Goal: Information Seeking & Learning: Compare options

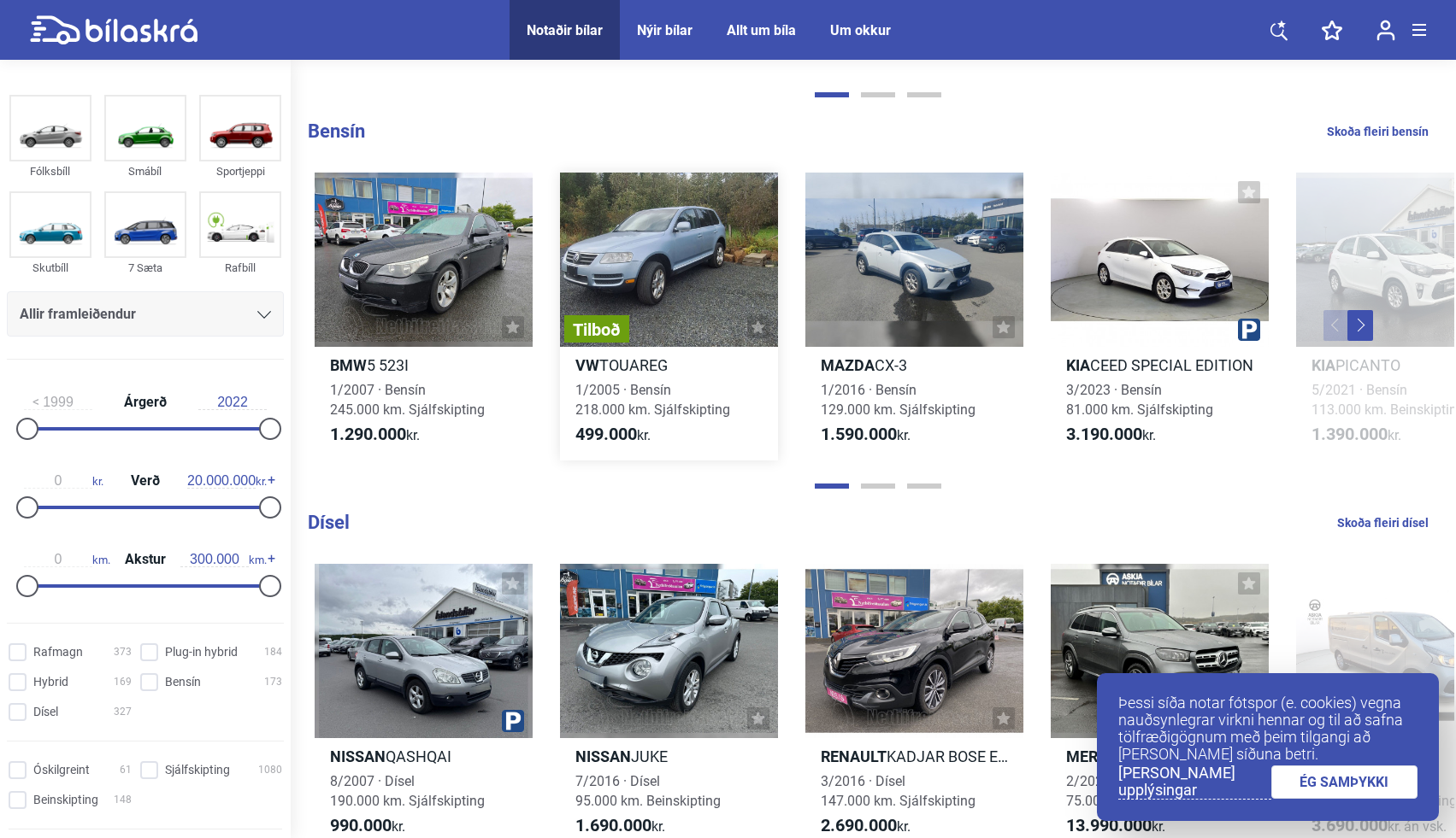
scroll to position [1660, 0]
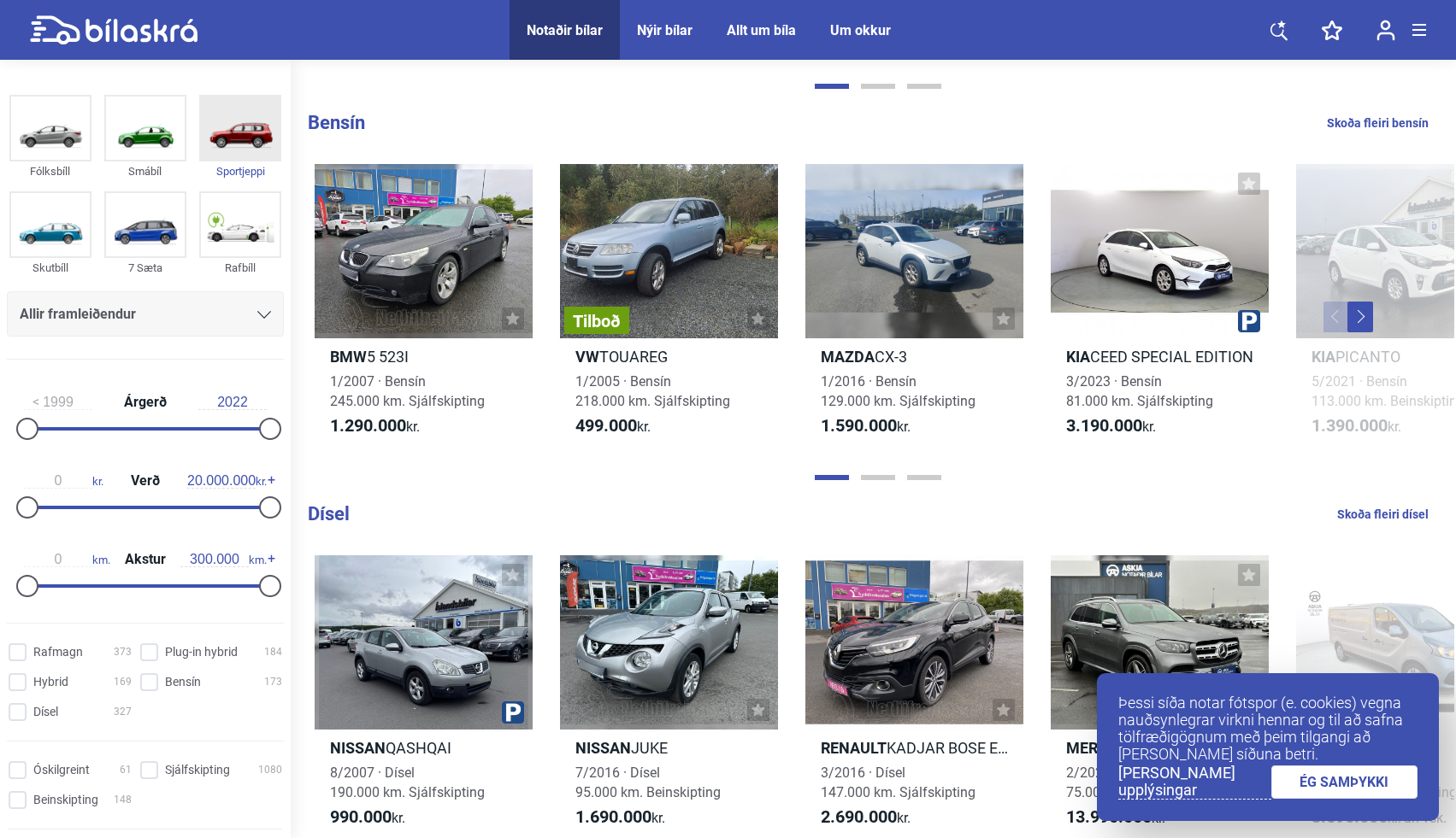
click at [235, 128] on img at bounding box center [240, 127] width 79 height 63
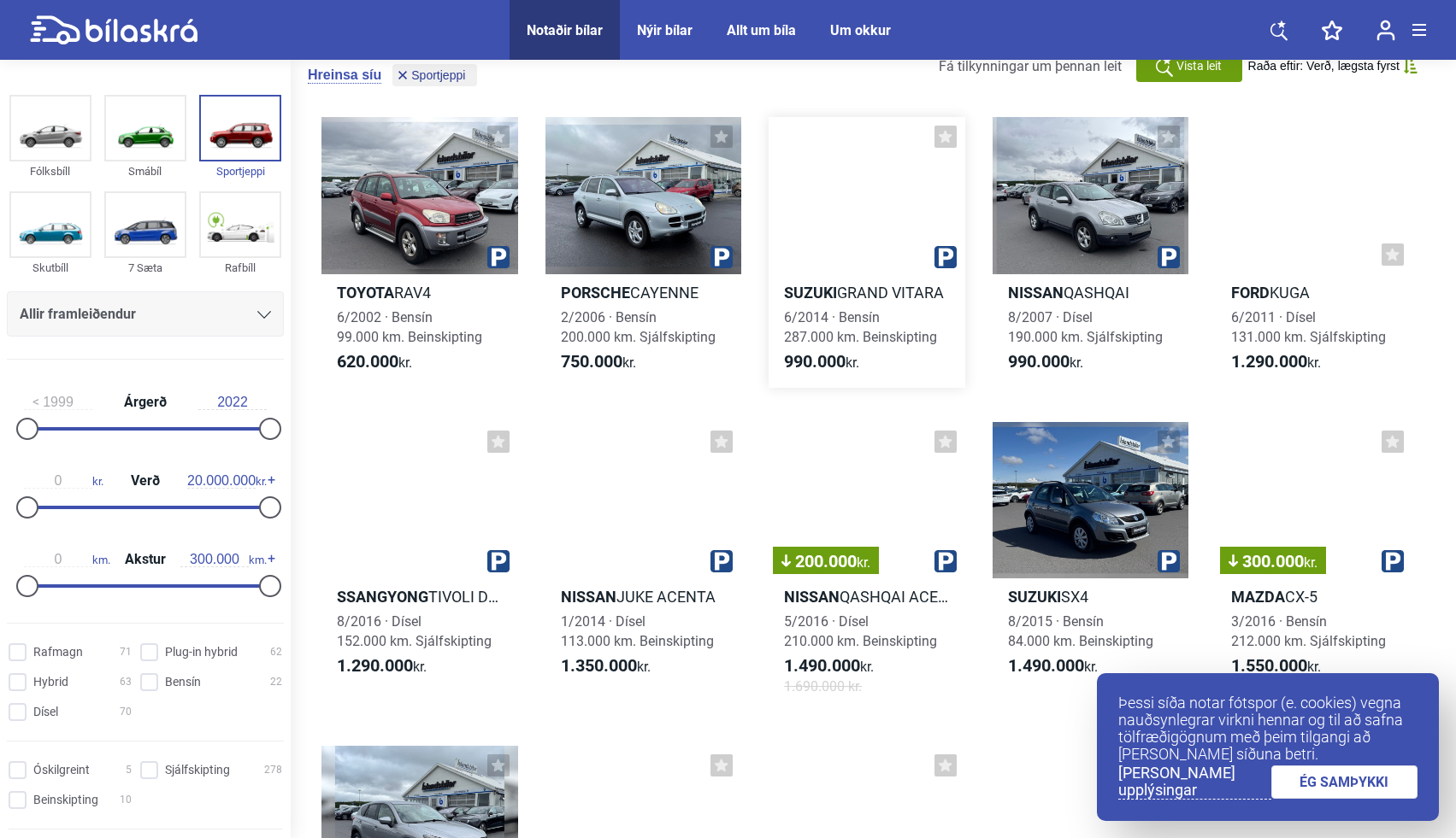
scroll to position [50, 0]
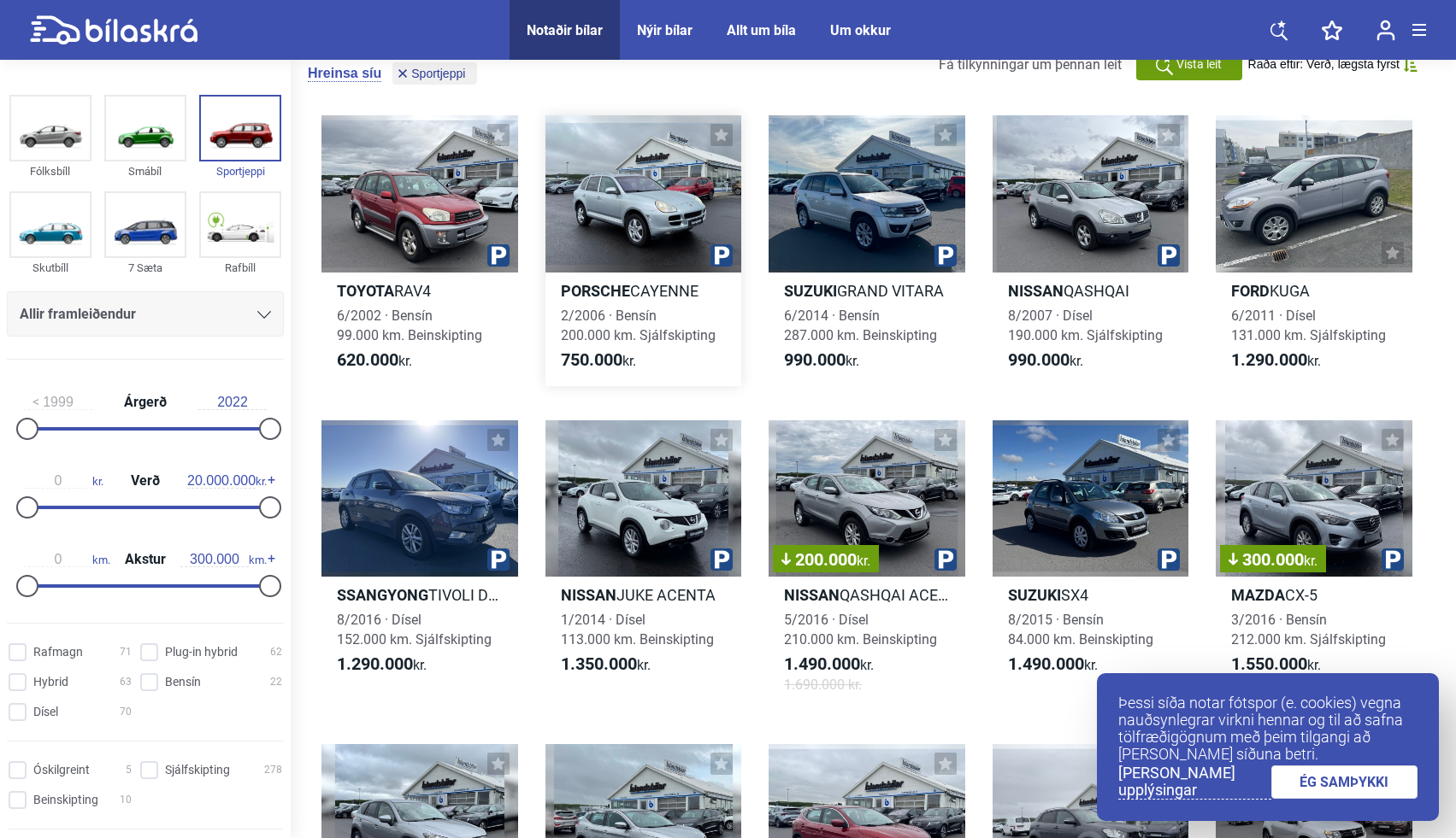
click at [614, 288] on b "Porsche" at bounding box center [596, 291] width 69 height 18
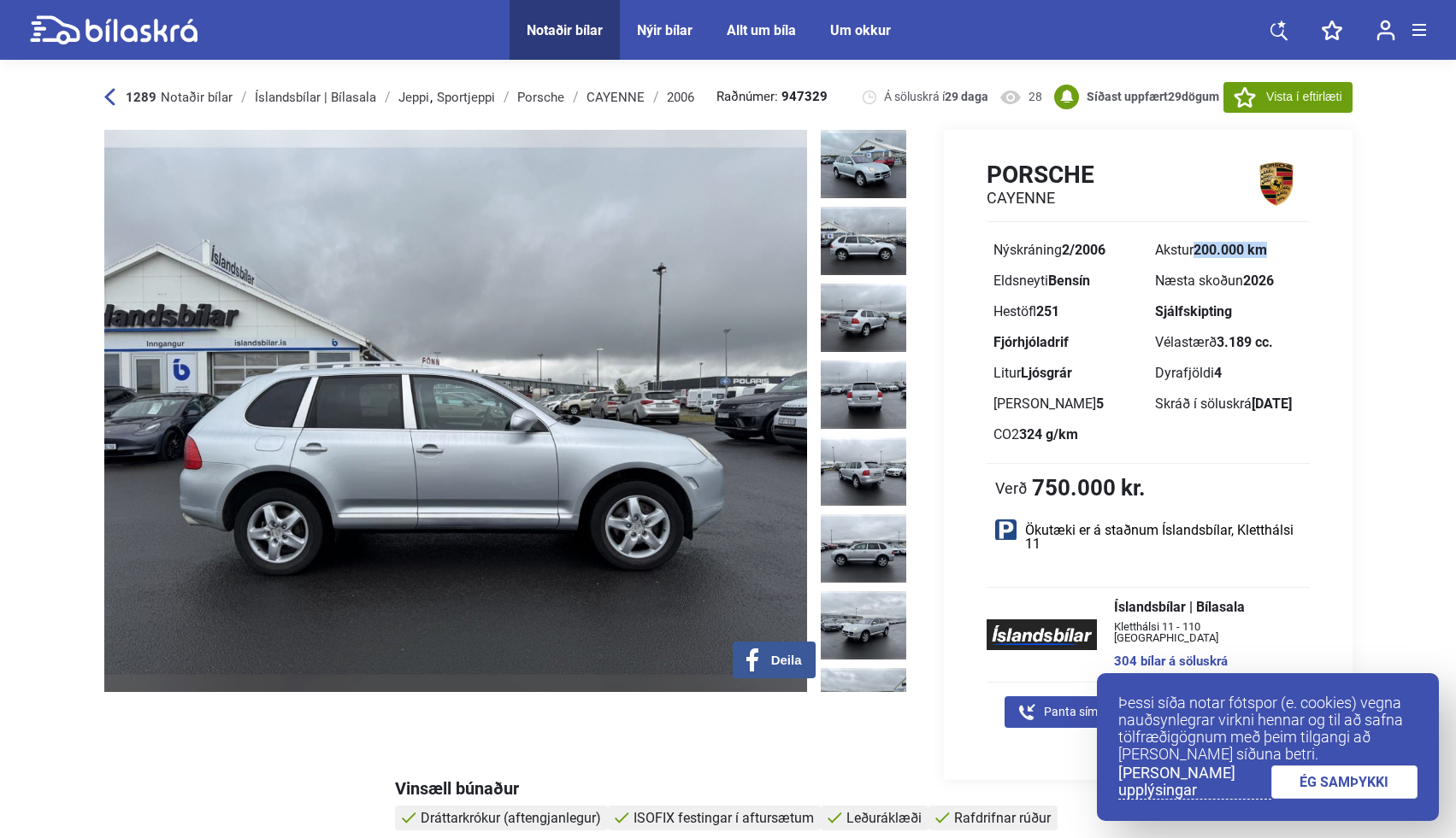
drag, startPoint x: 1198, startPoint y: 250, endPoint x: 1270, endPoint y: 256, distance: 72.2
click at [1267, 253] on b "200.000 km" at bounding box center [1229, 250] width 73 height 16
click at [1240, 253] on b "200.000 km" at bounding box center [1229, 250] width 73 height 16
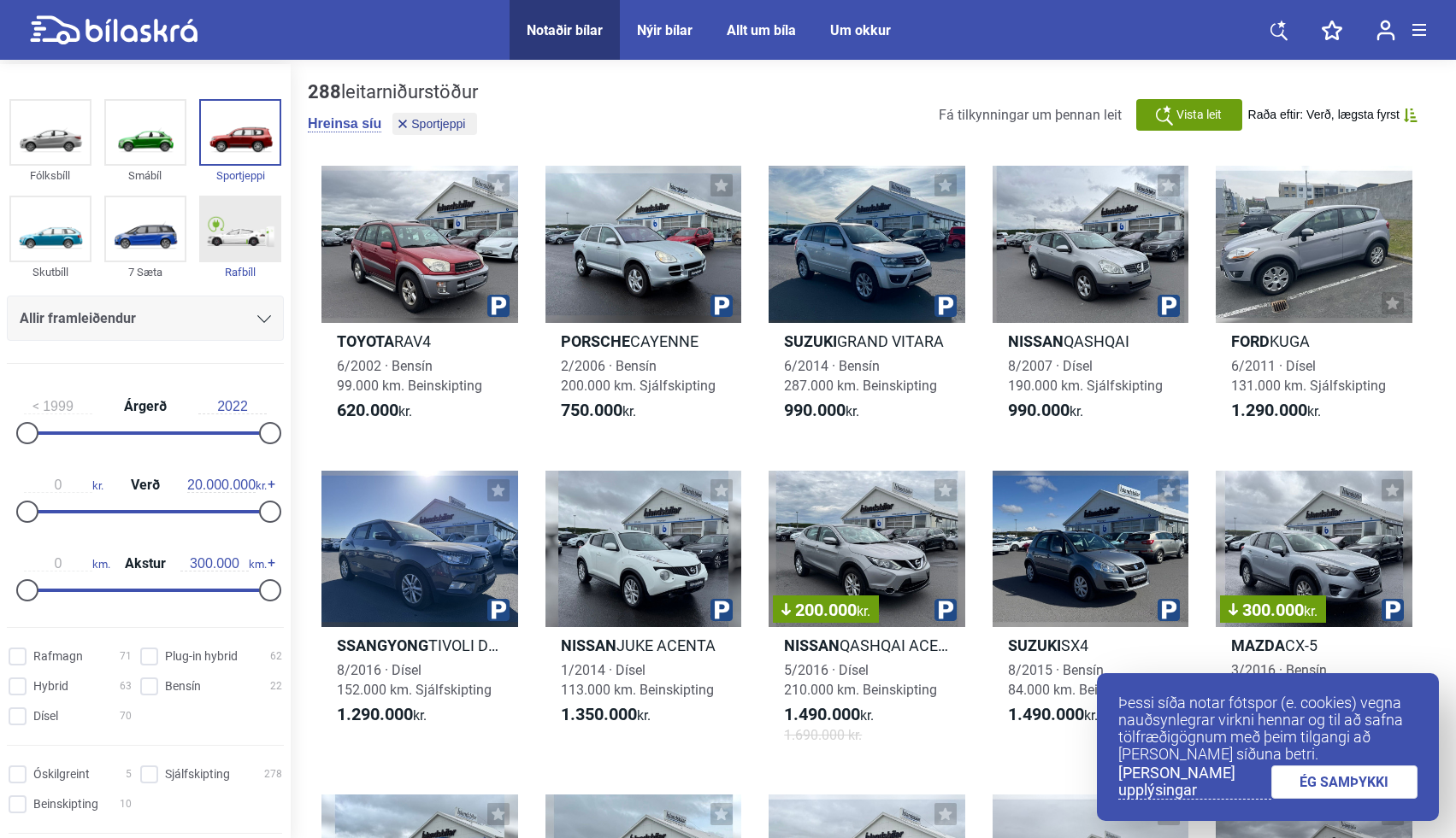
click at [227, 233] on img at bounding box center [240, 228] width 79 height 63
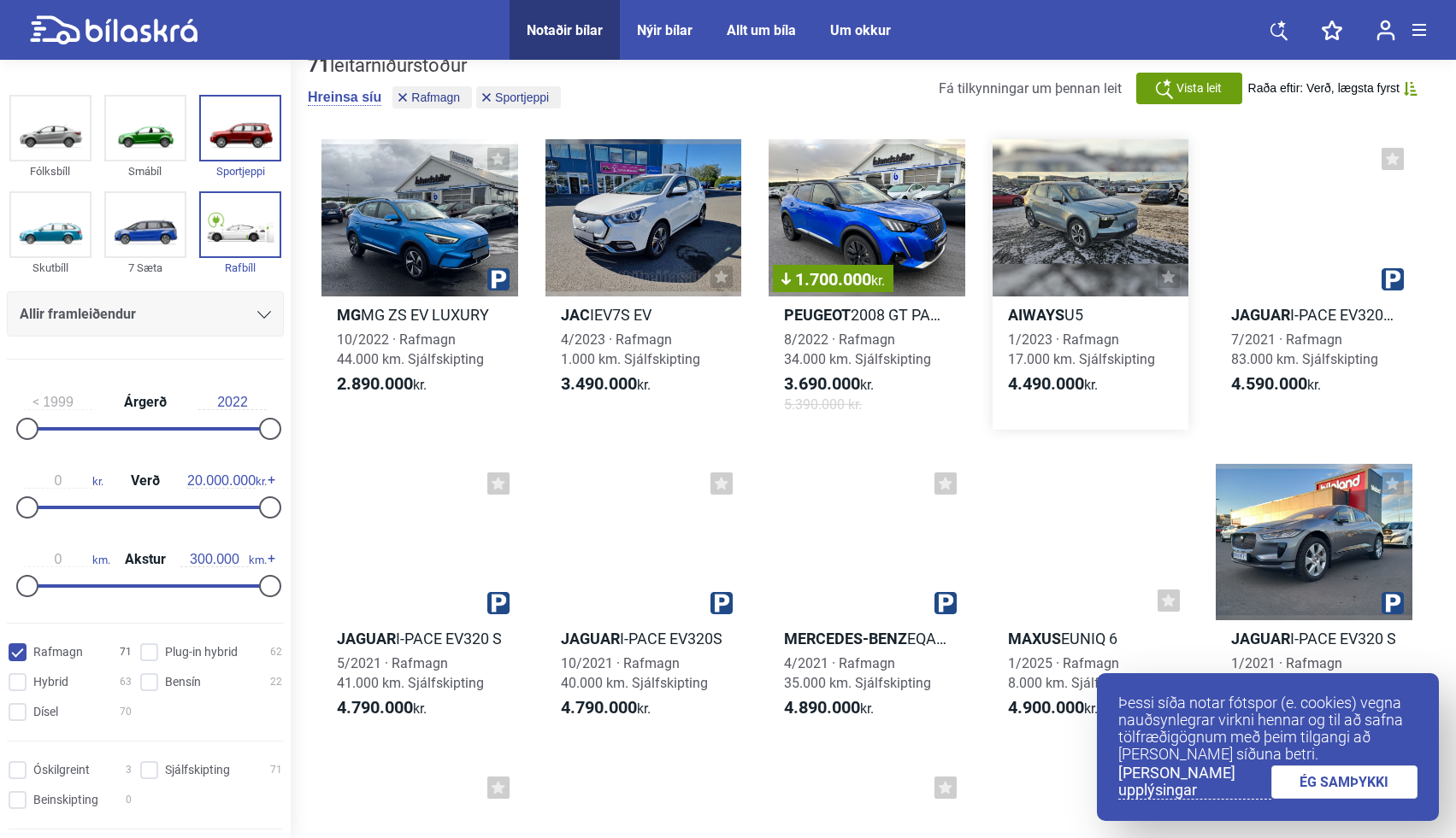
scroll to position [29, 0]
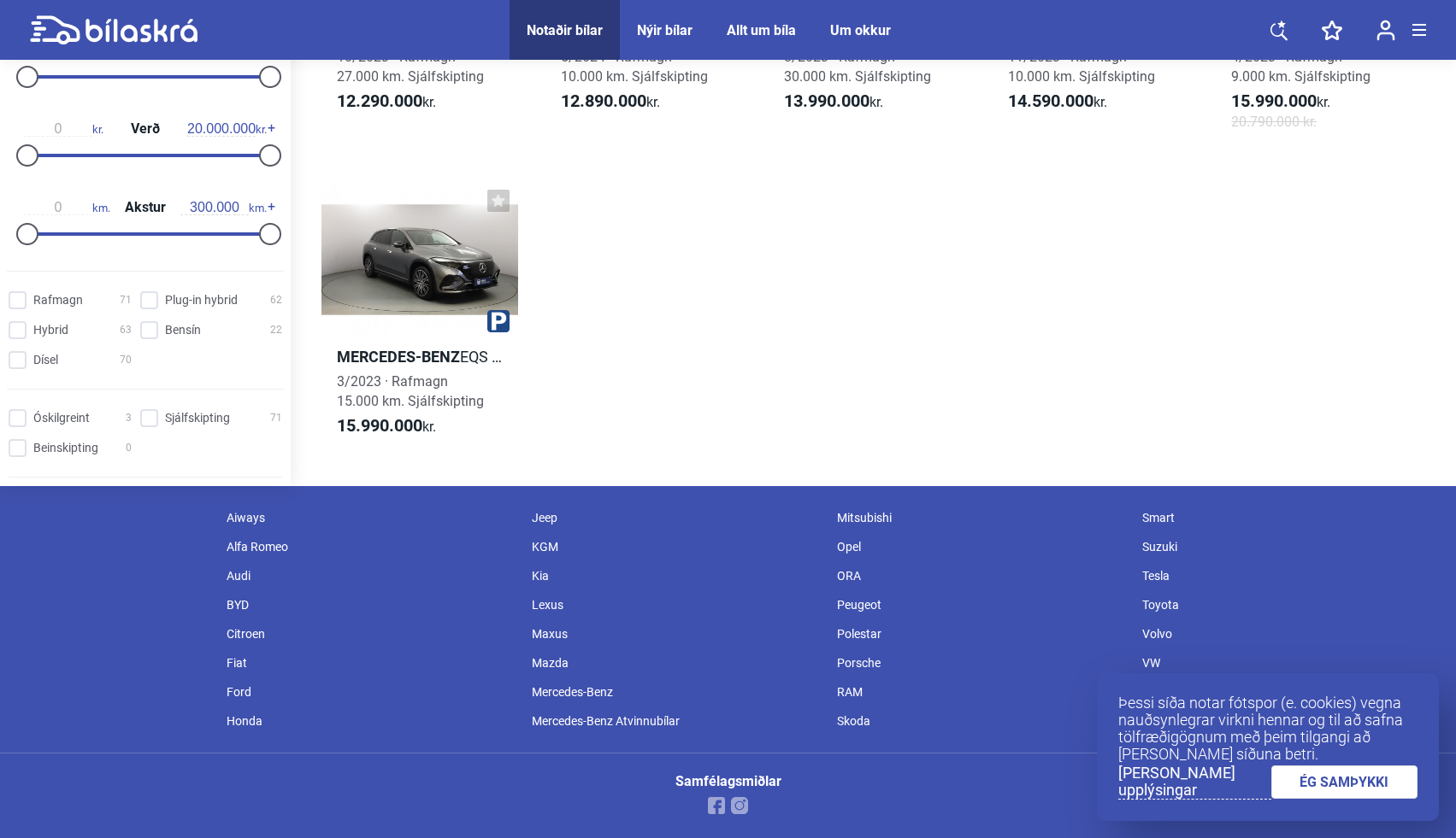
checkbox input "false"
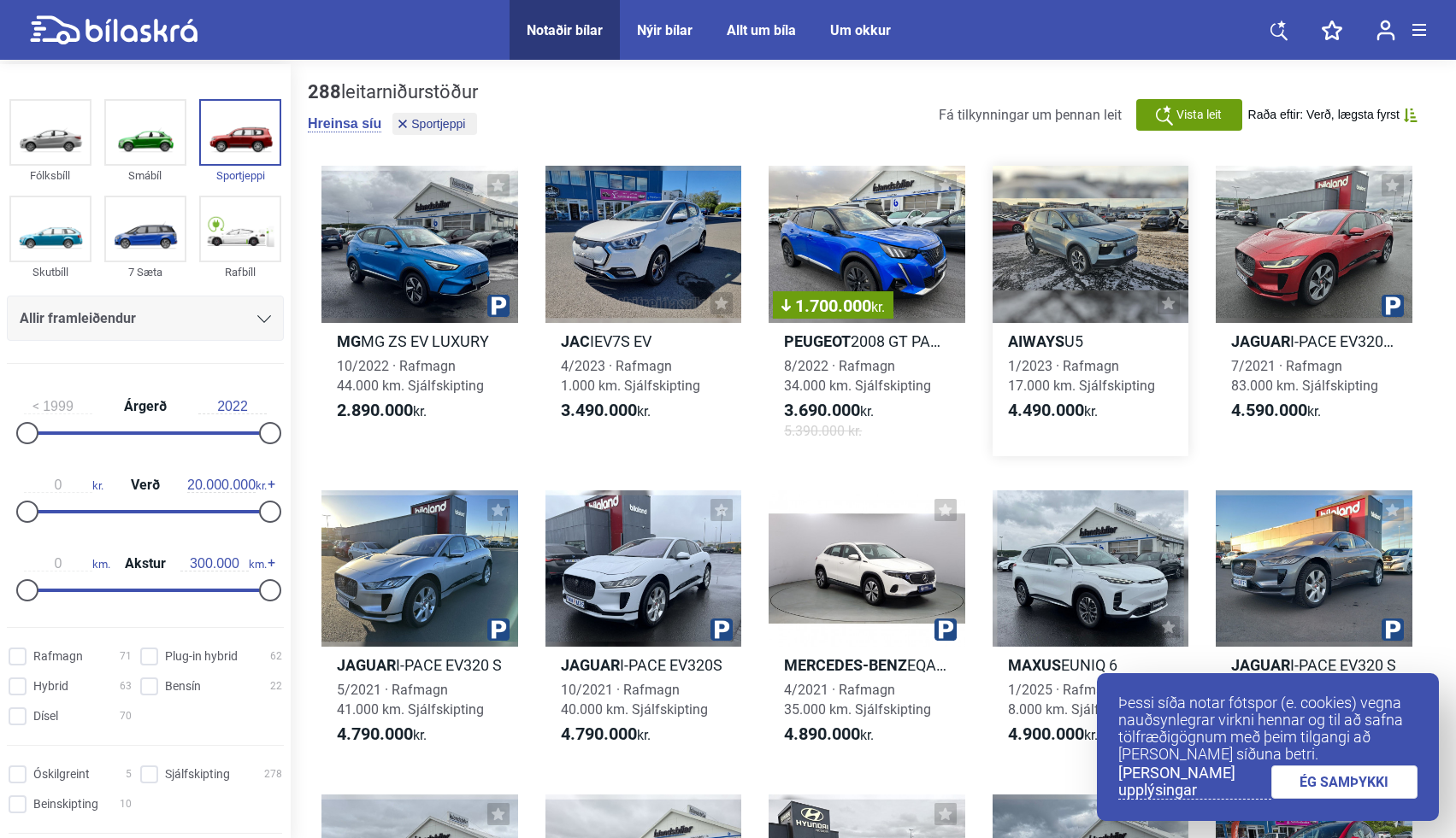
click at [1121, 303] on div at bounding box center [1090, 244] width 196 height 158
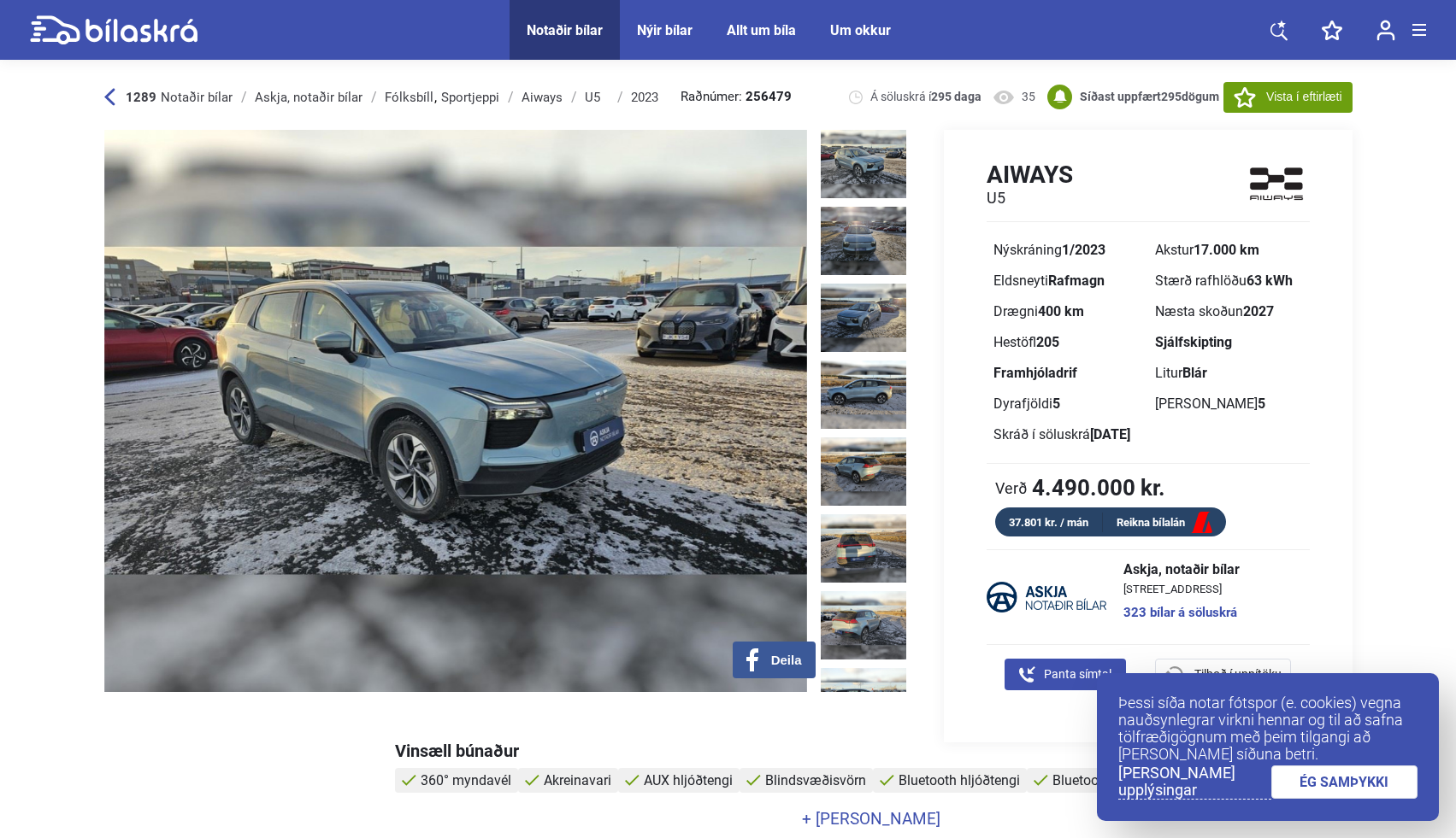
click at [838, 200] on div at bounding box center [867, 411] width 93 height 562
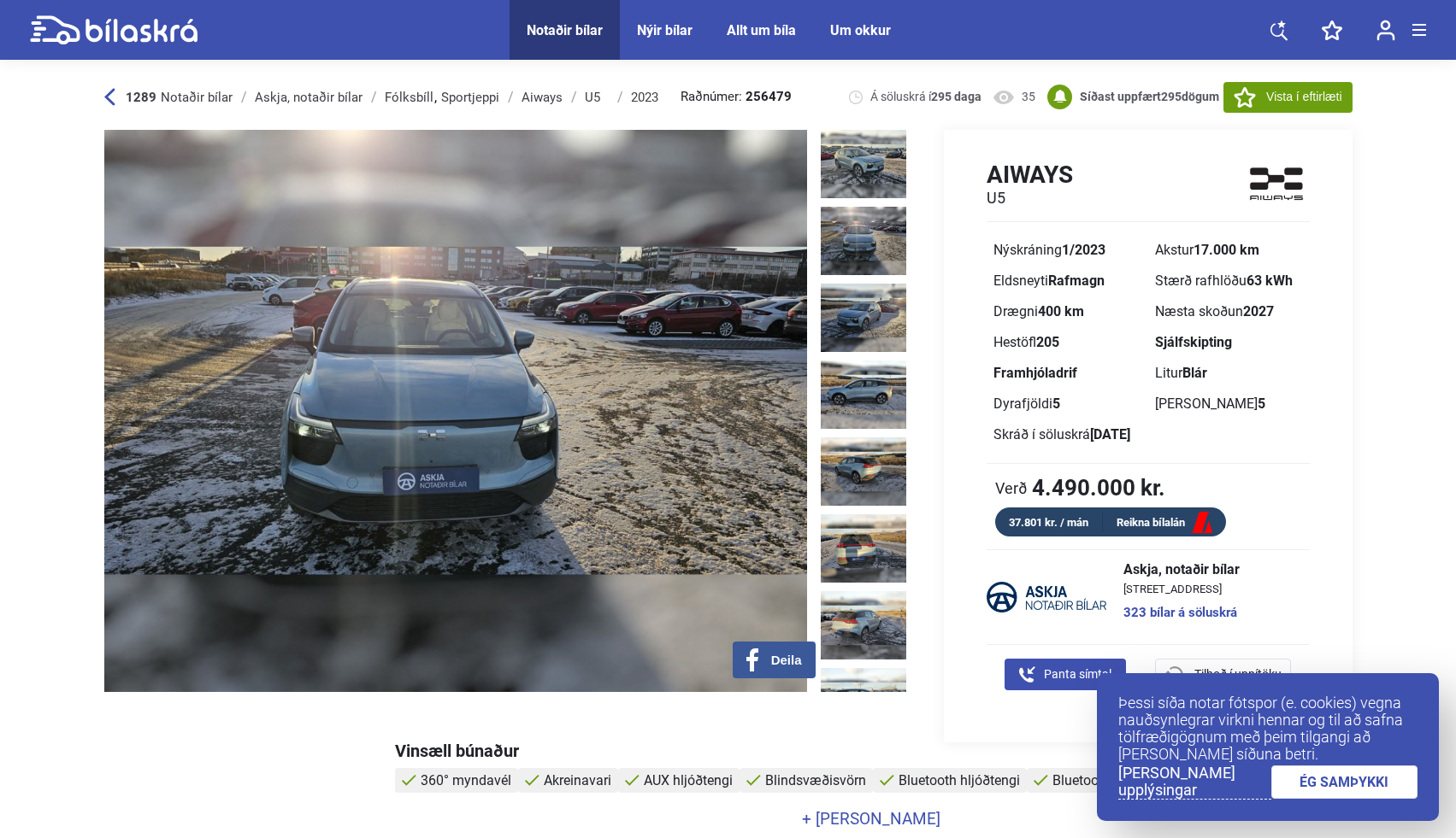
click at [837, 231] on img at bounding box center [863, 241] width 86 height 68
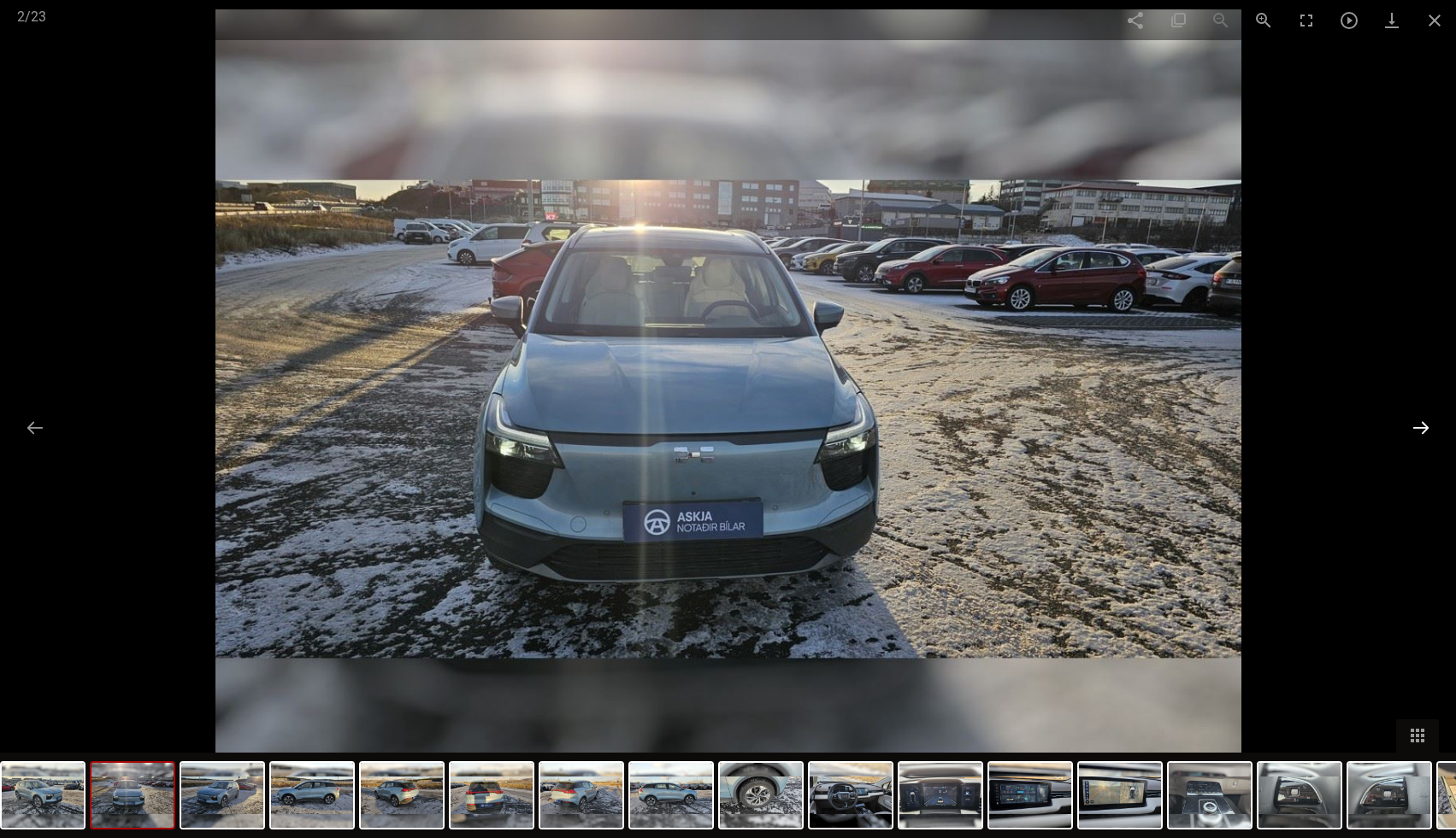
click at [1421, 418] on button at bounding box center [1421, 428] width 36 height 34
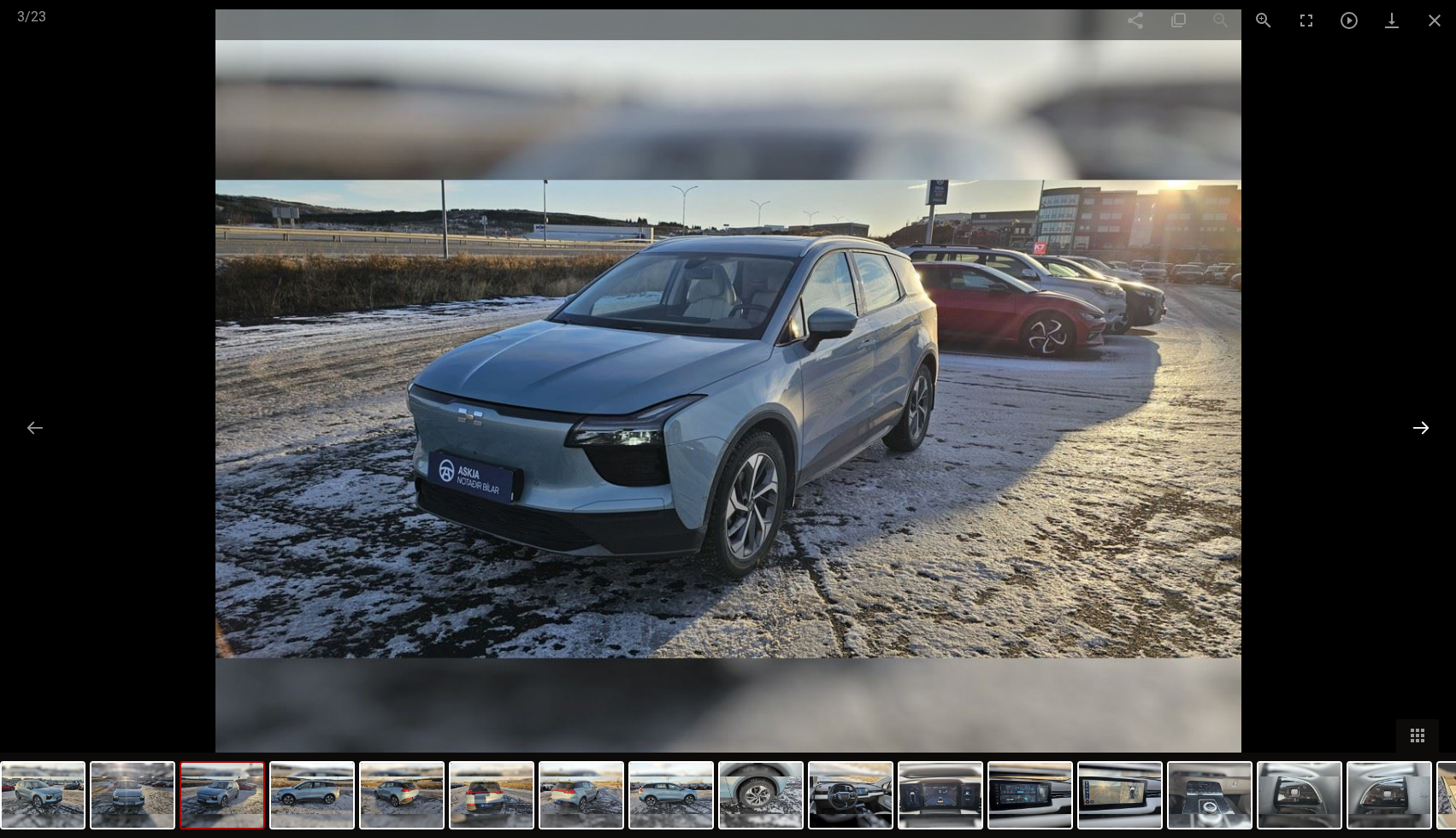
click at [1421, 418] on button at bounding box center [1421, 428] width 36 height 34
click at [908, 792] on img at bounding box center [938, 795] width 82 height 65
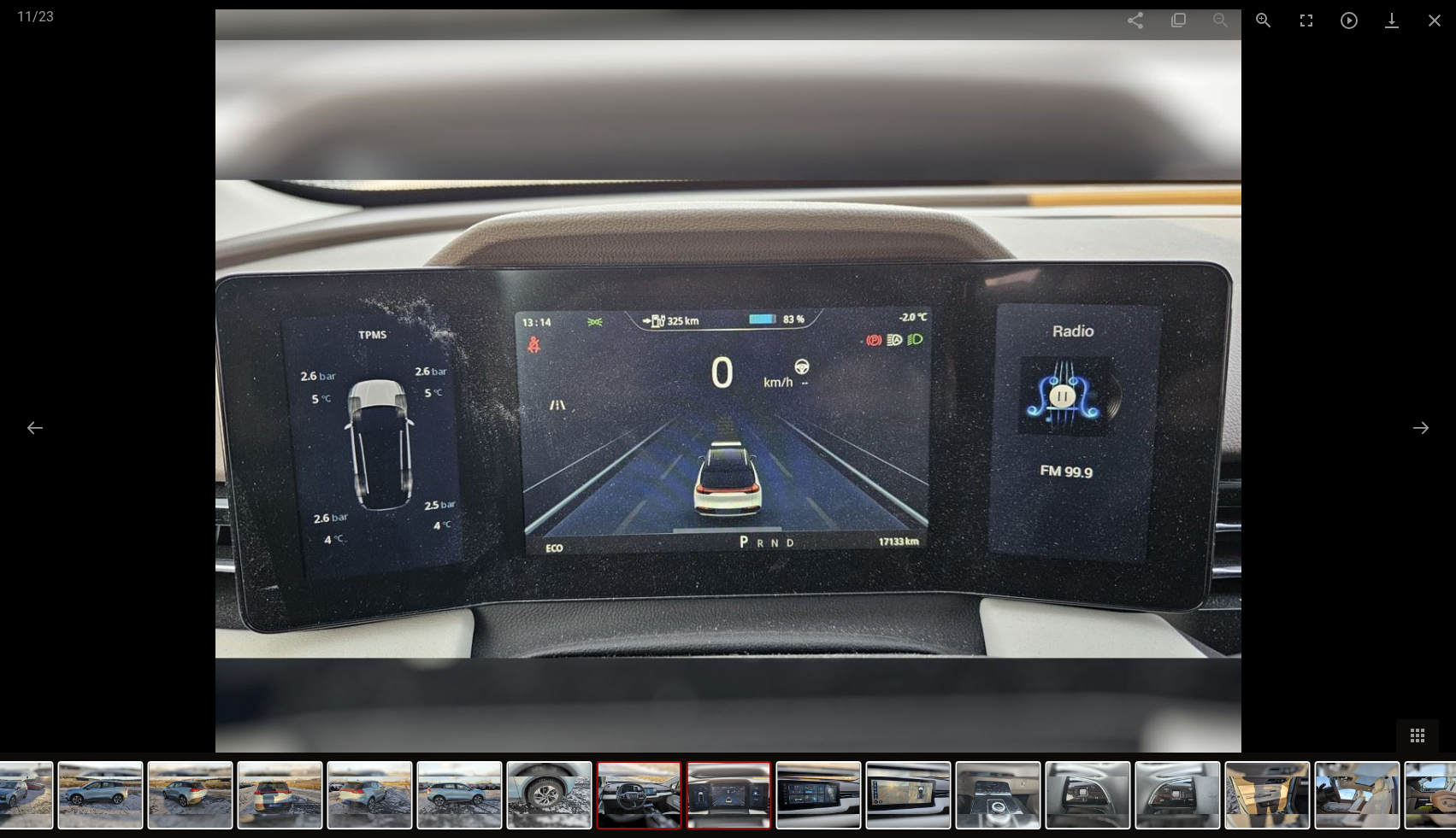
click at [663, 788] on img at bounding box center [639, 795] width 82 height 65
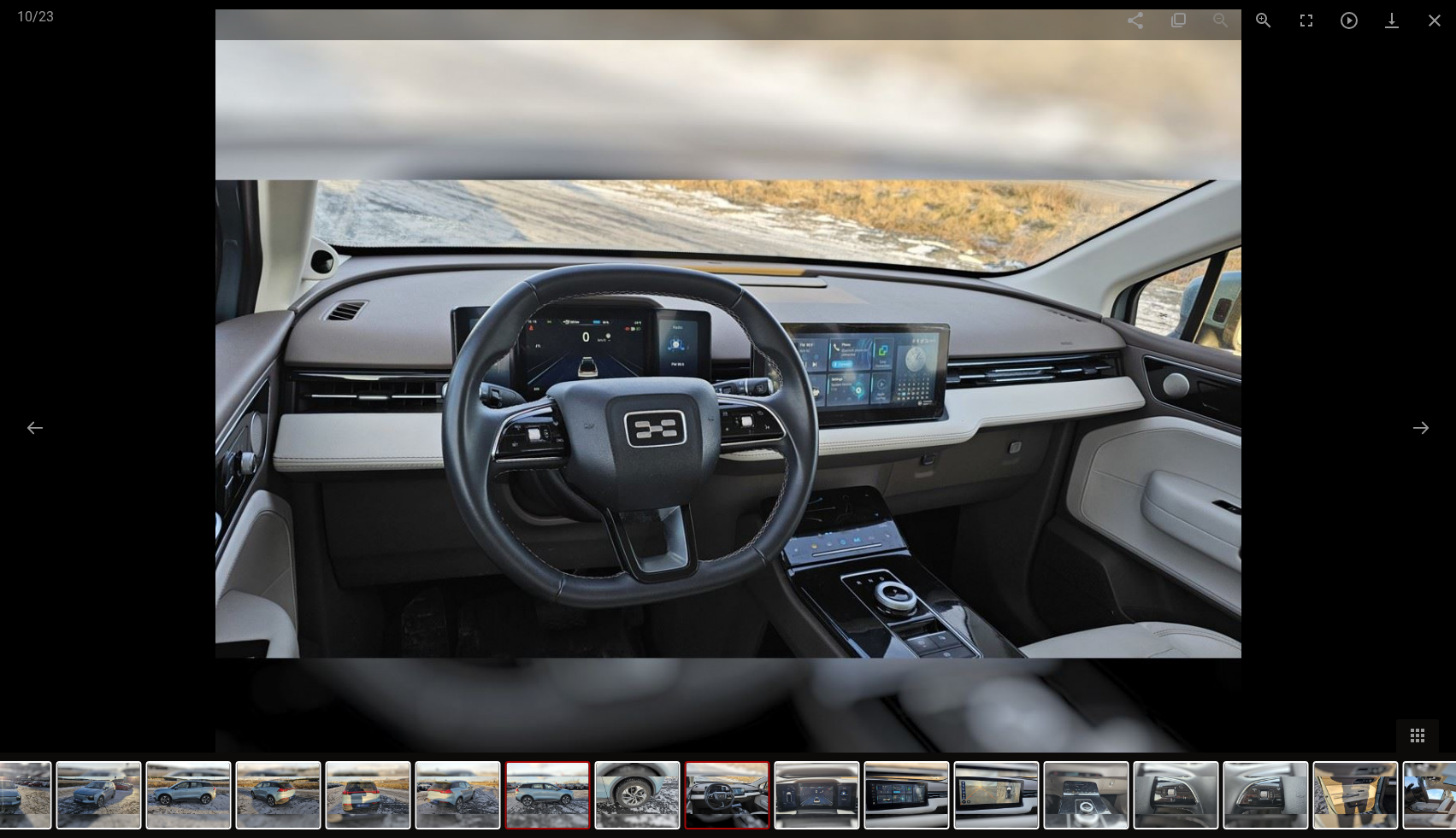
click at [579, 787] on img at bounding box center [548, 795] width 82 height 65
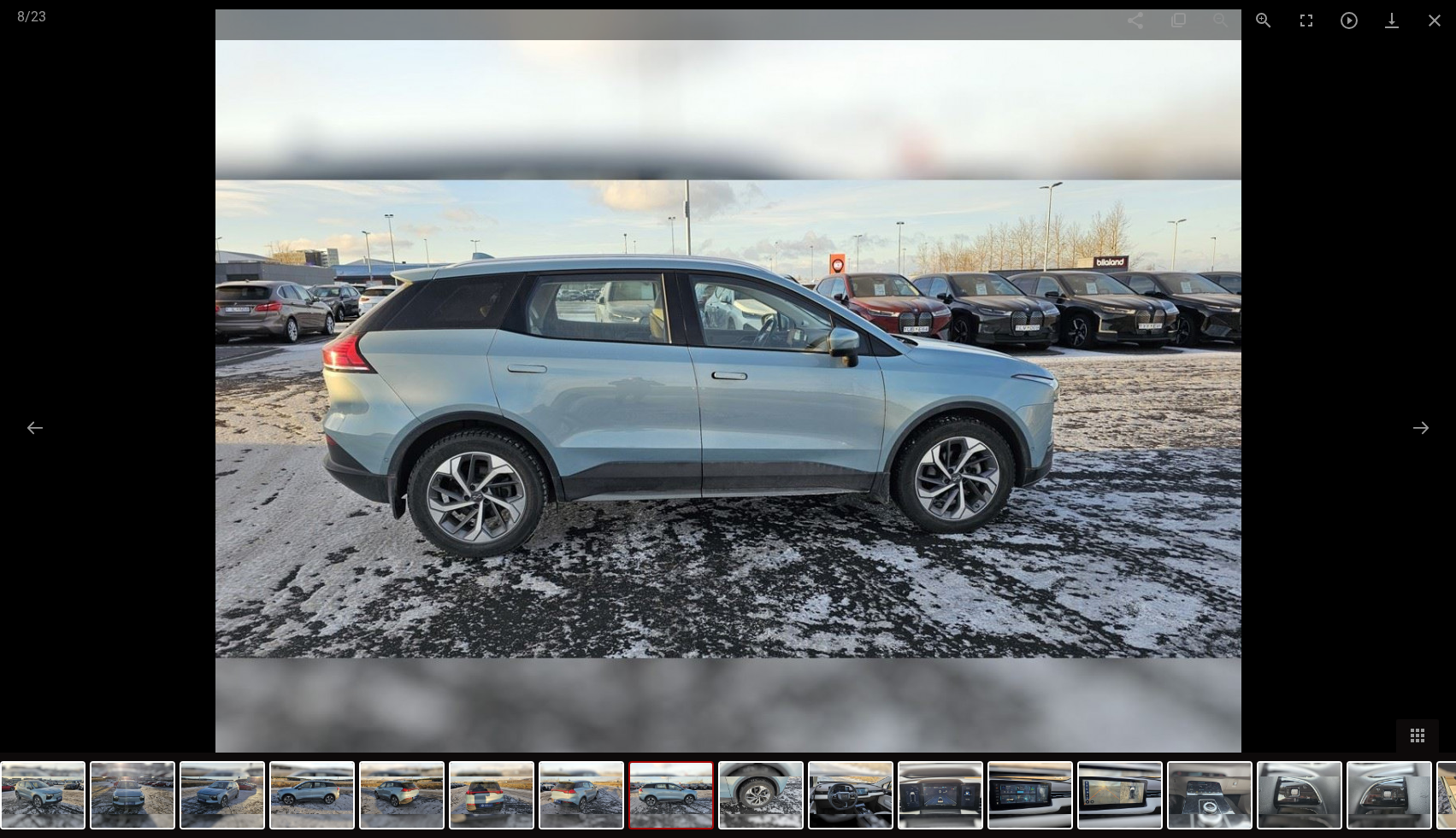
click at [513, 747] on img at bounding box center [728, 419] width 1026 height 820
click at [520, 765] on img at bounding box center [491, 795] width 82 height 65
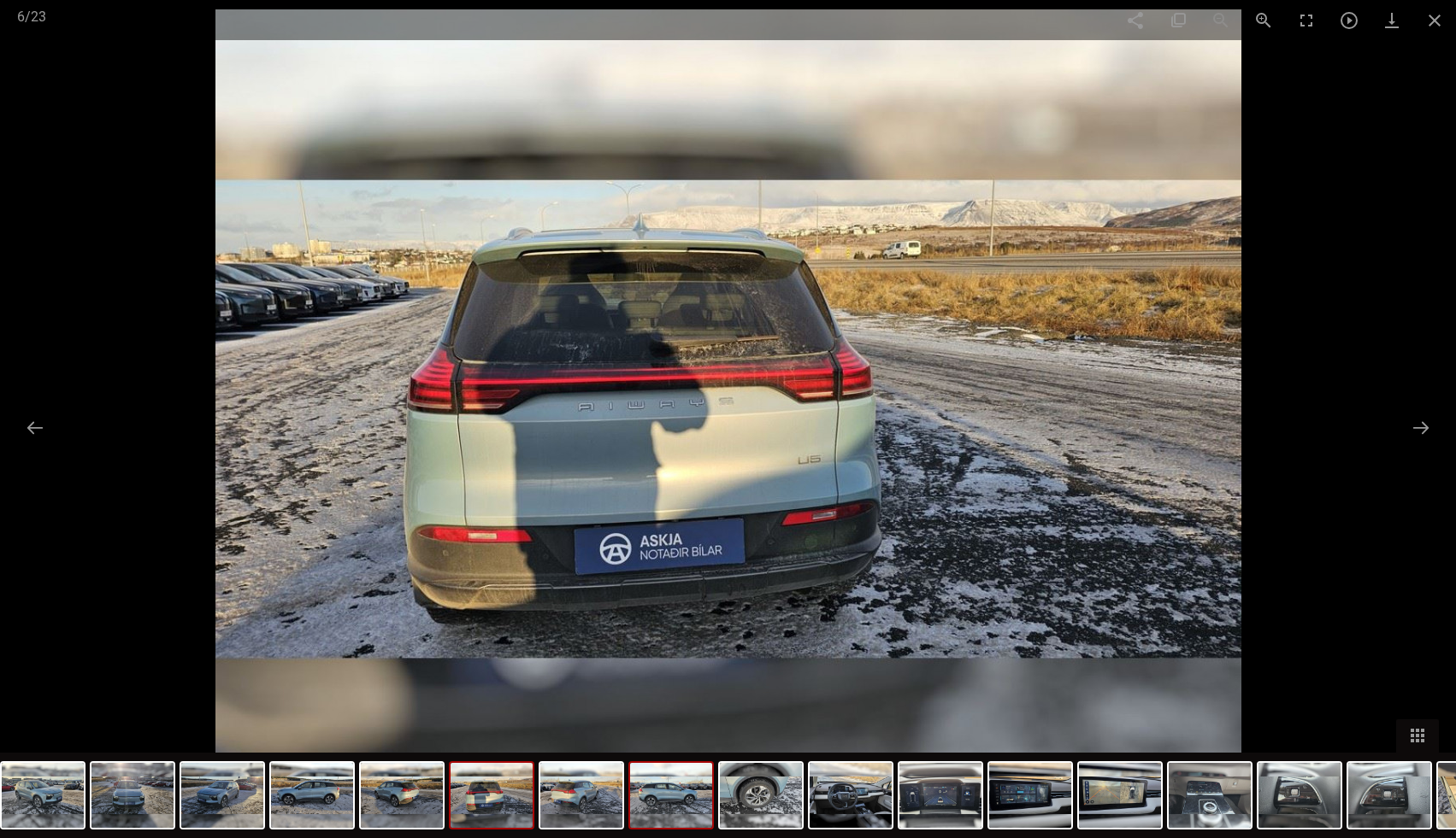
click at [710, 787] on img at bounding box center [671, 795] width 82 height 65
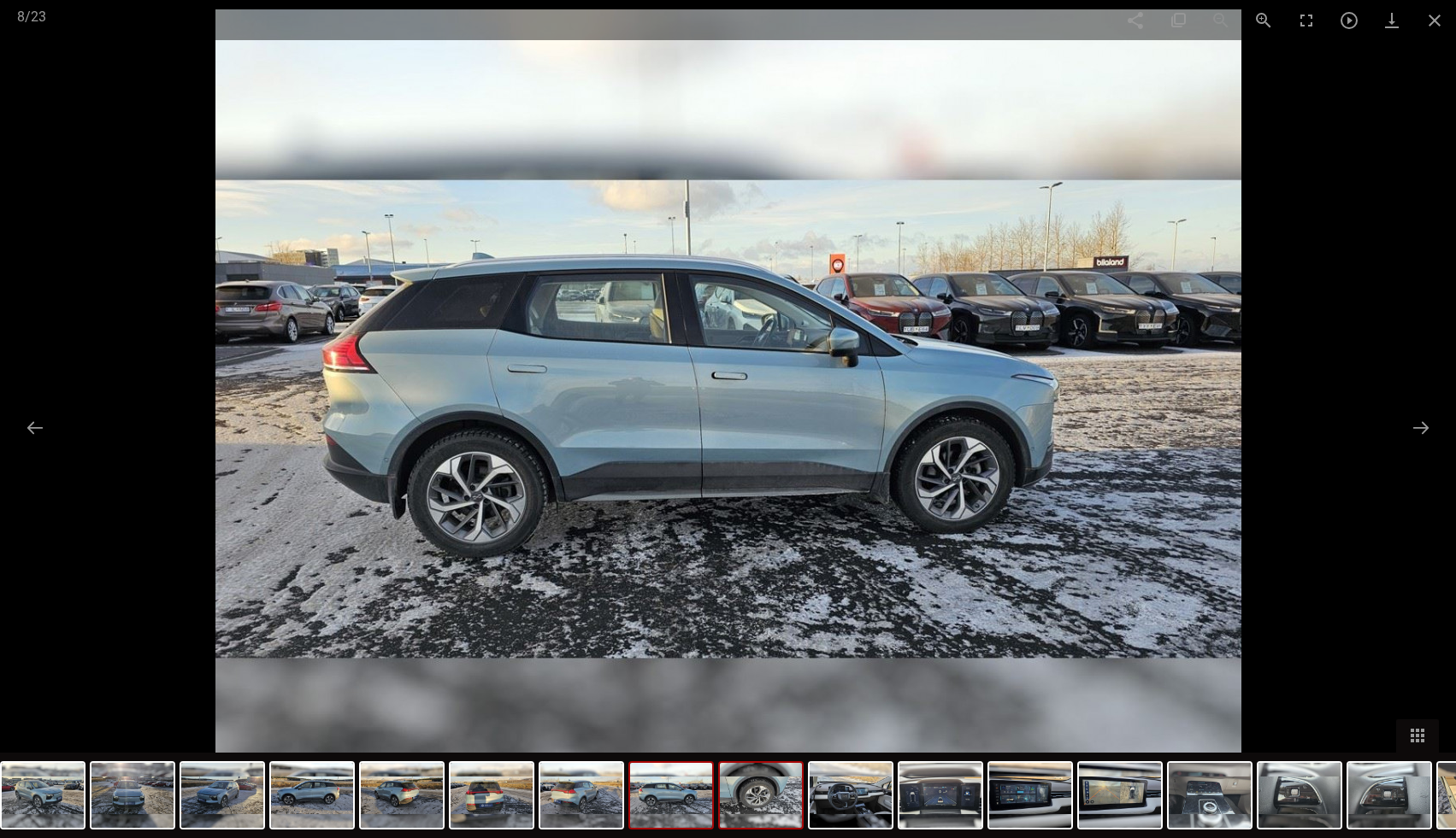
click at [772, 788] on img at bounding box center [760, 795] width 82 height 65
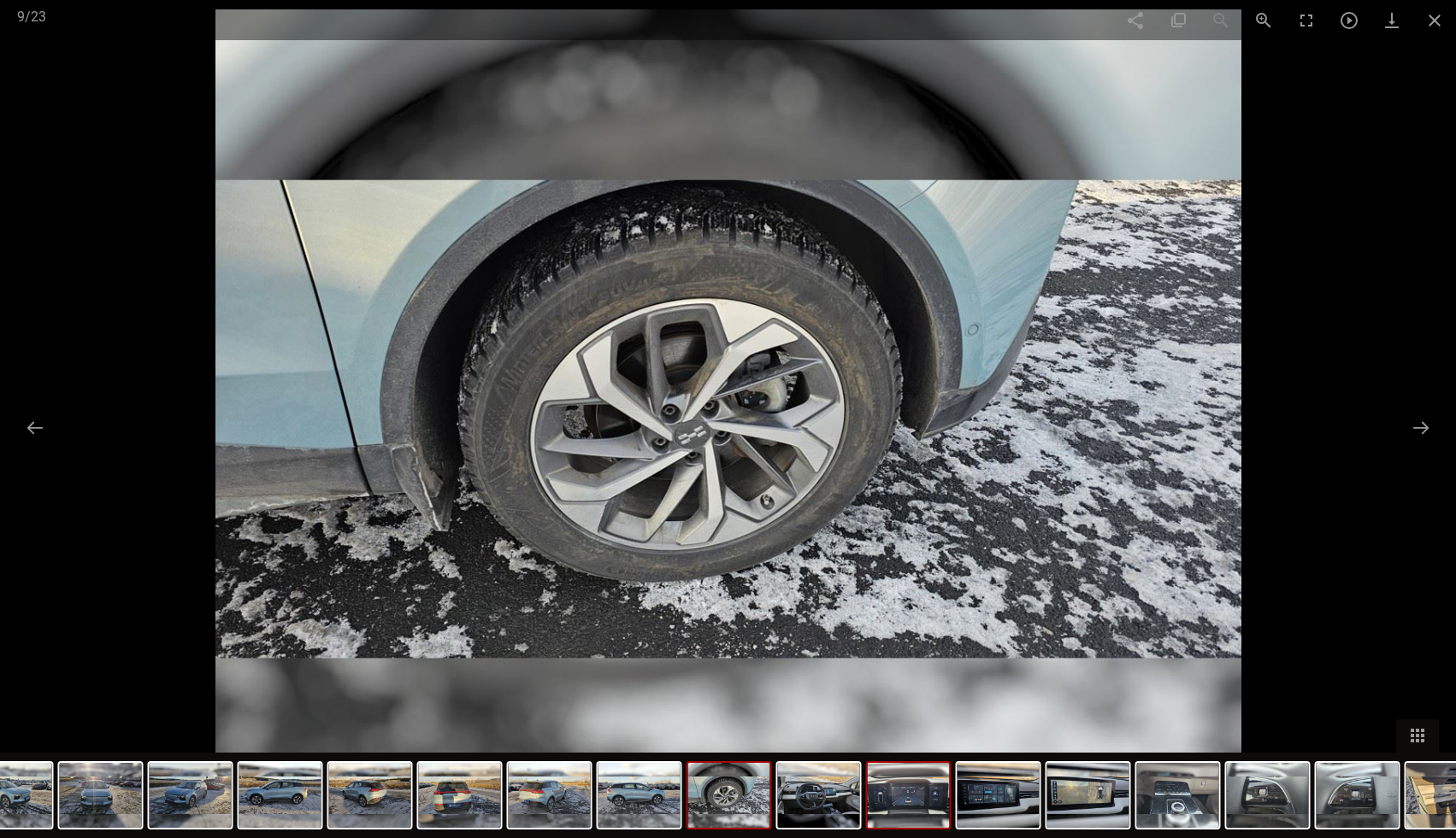
click at [891, 788] on img at bounding box center [908, 795] width 82 height 65
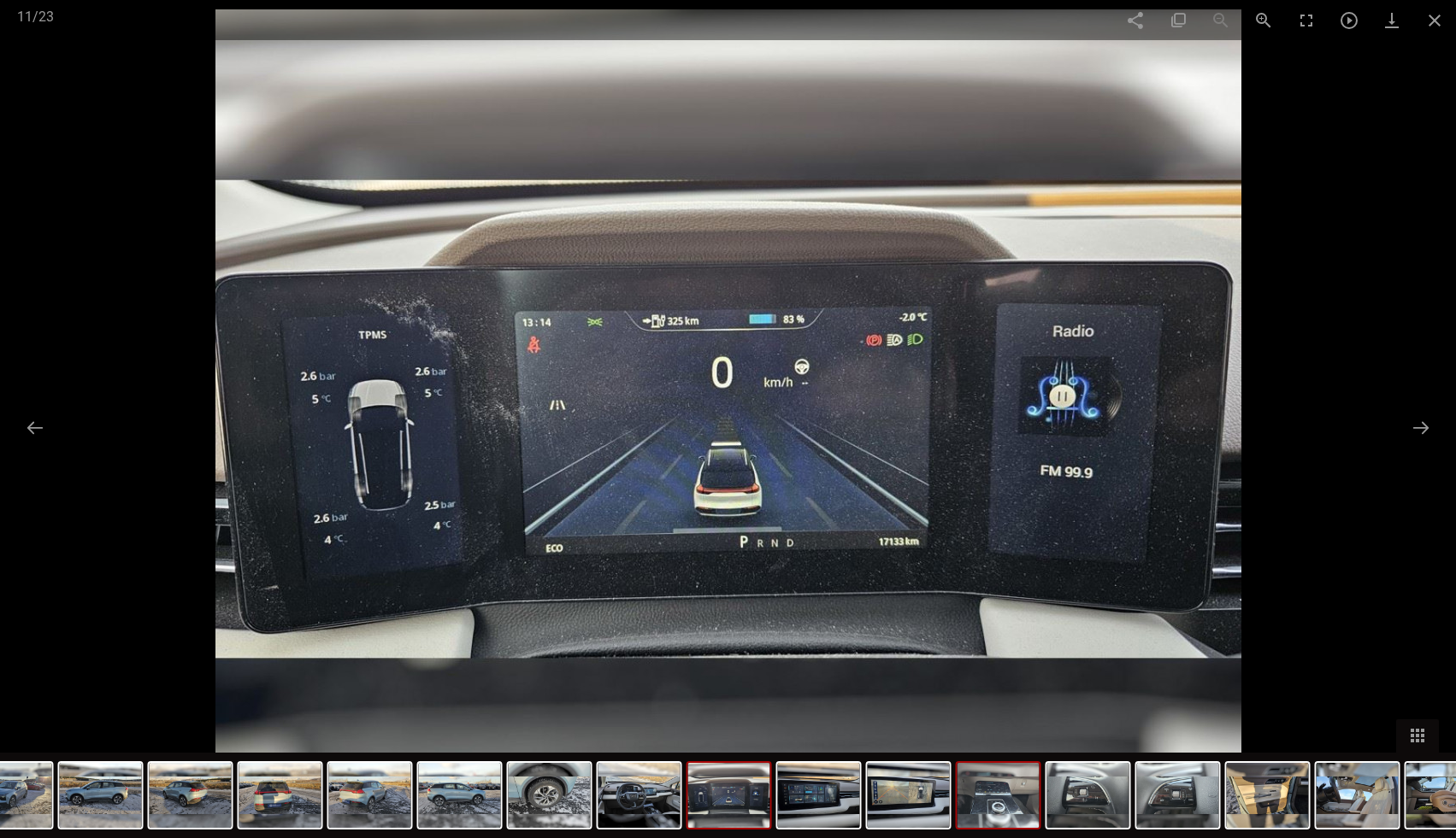
click at [989, 792] on img at bounding box center [998, 795] width 82 height 65
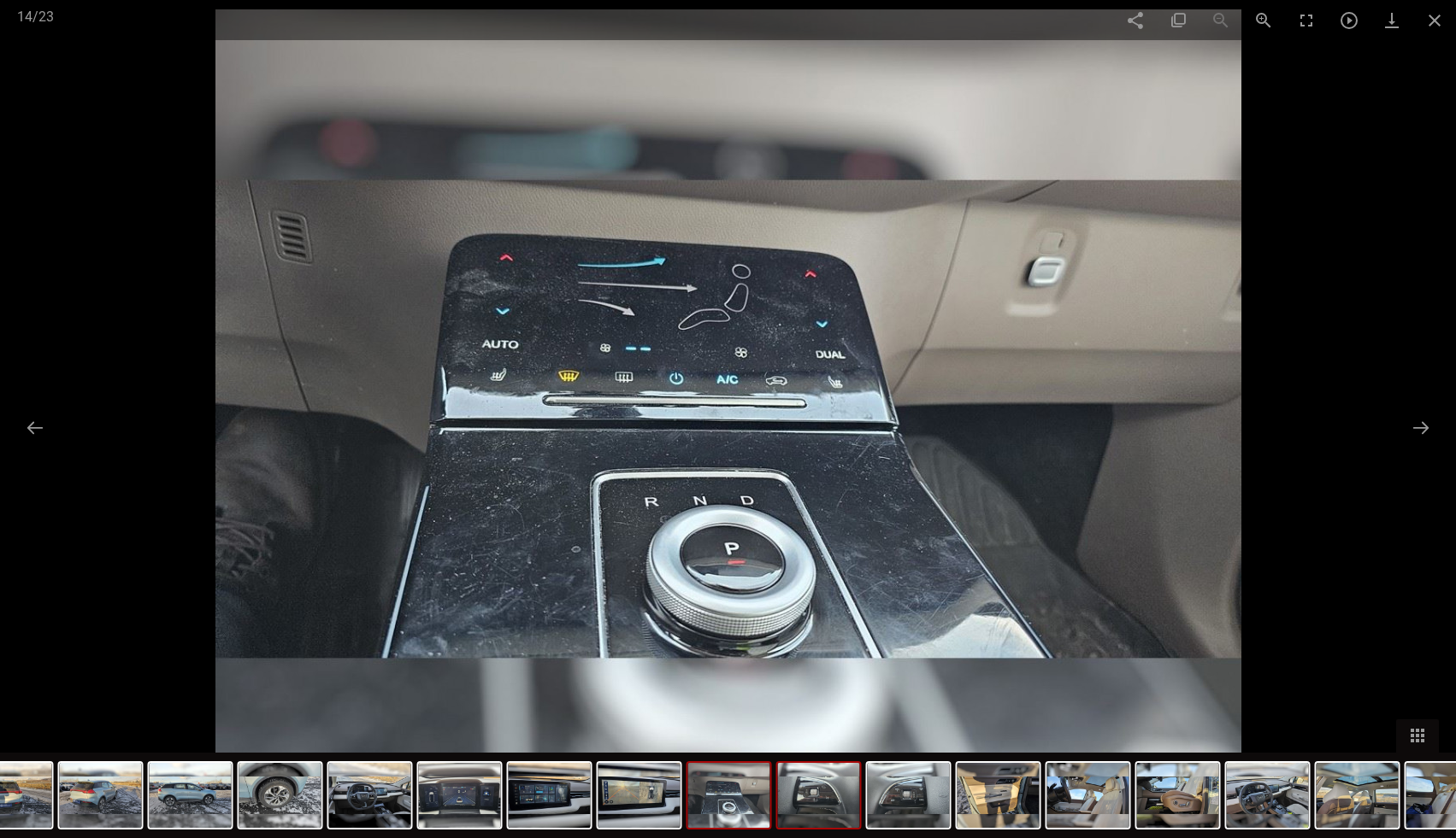
click at [834, 793] on img at bounding box center [819, 795] width 82 height 65
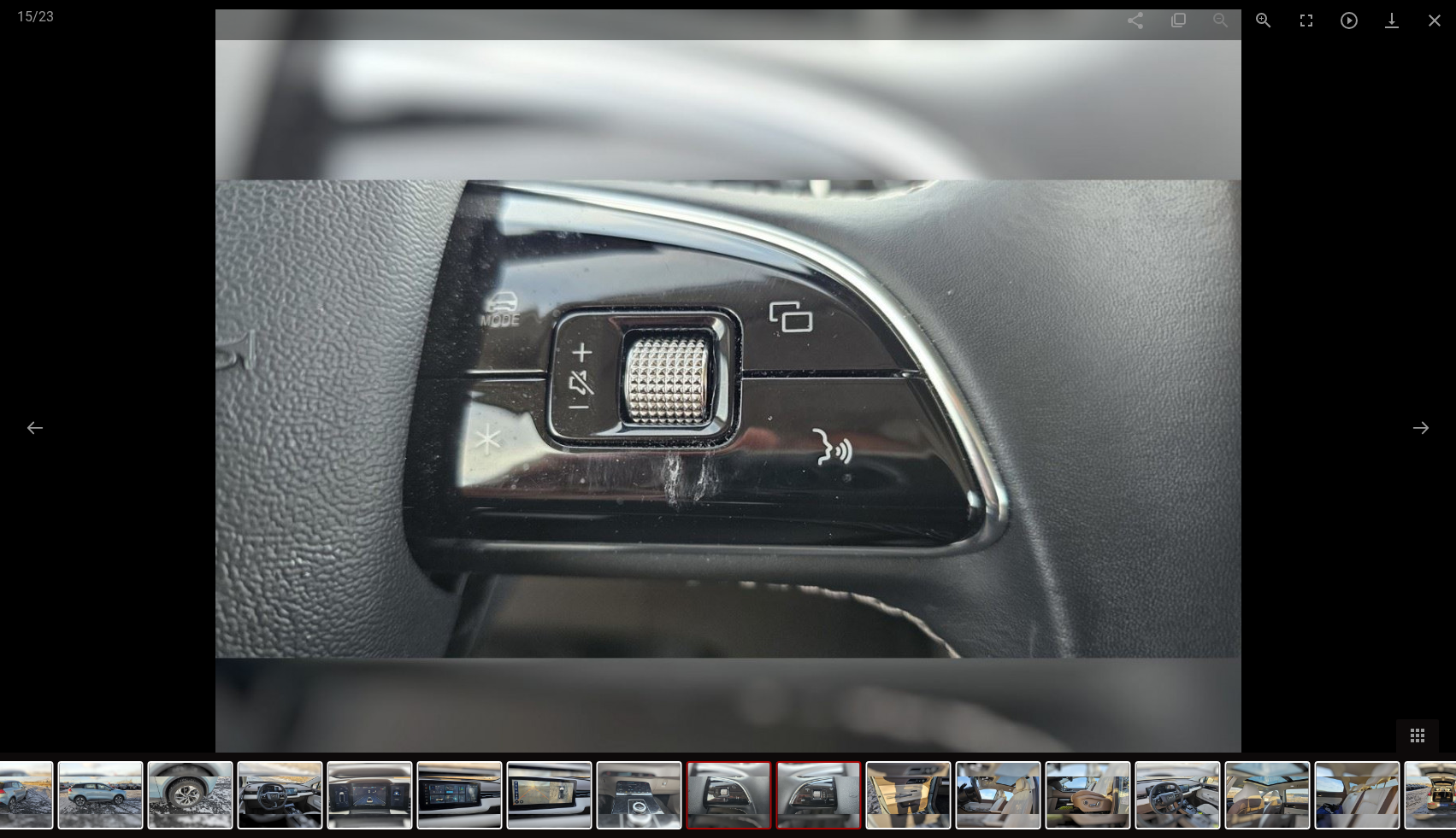
click at [836, 780] on img at bounding box center [819, 795] width 82 height 65
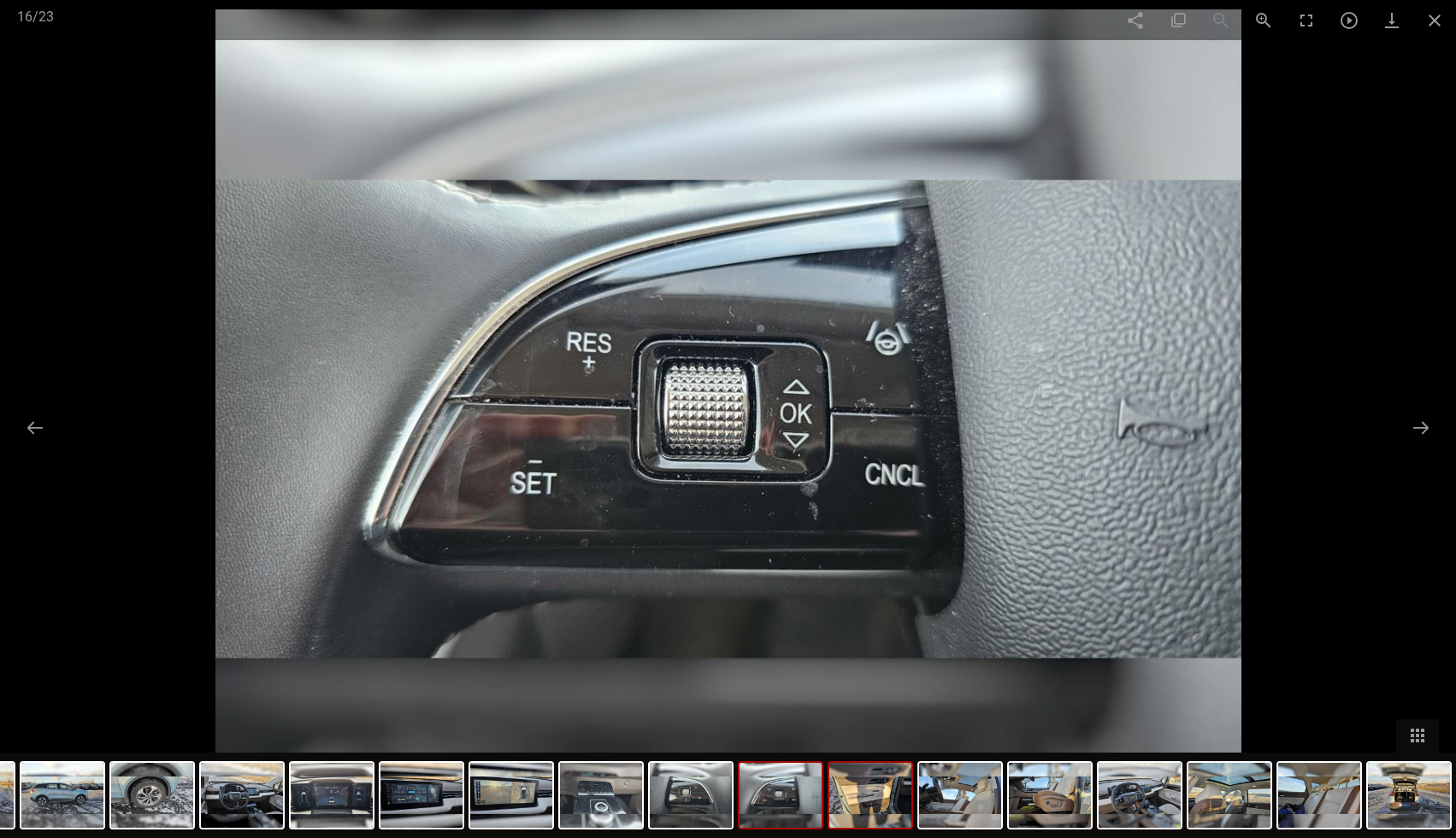
click at [889, 786] on img at bounding box center [870, 795] width 82 height 65
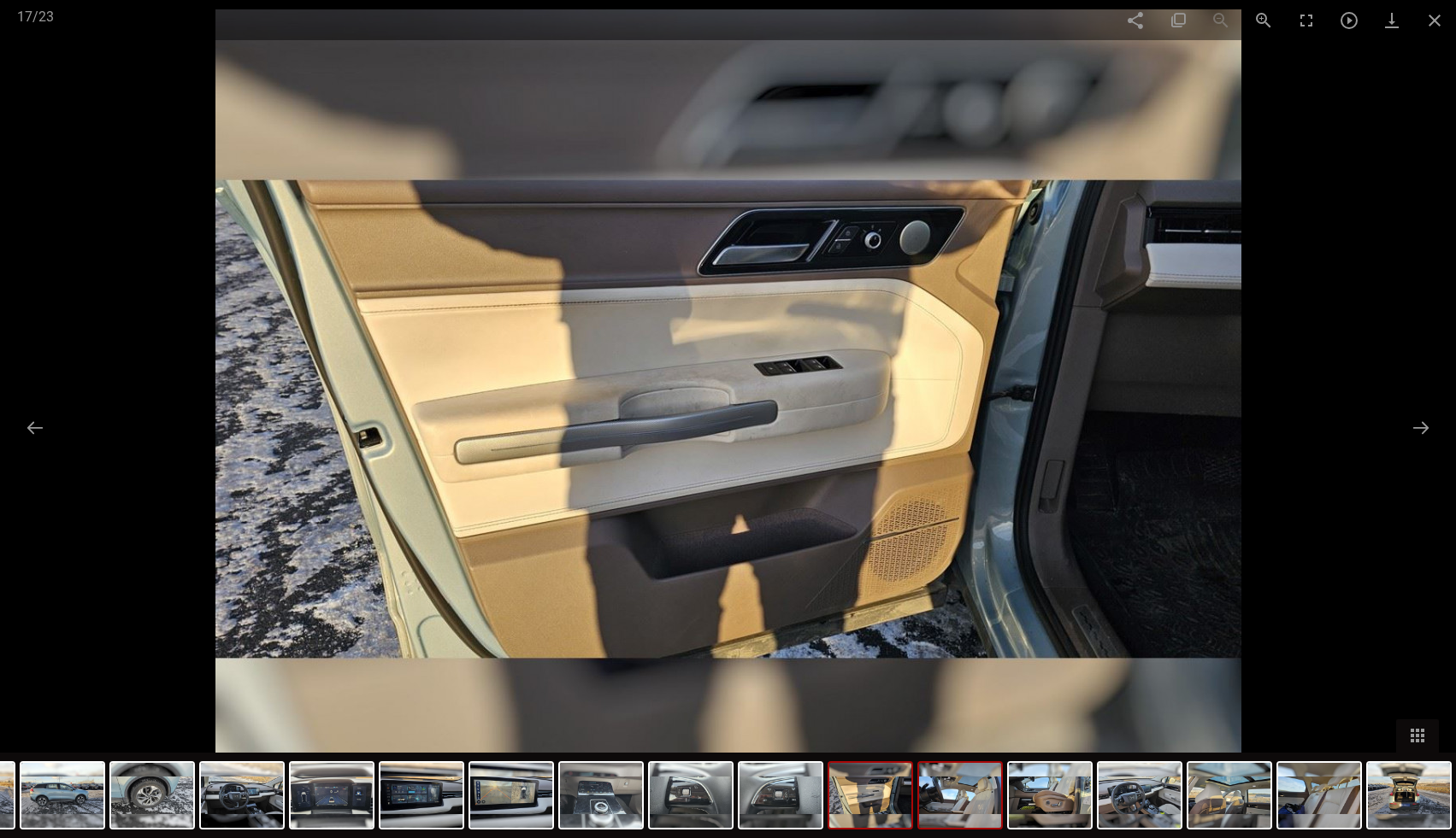
click at [948, 787] on img at bounding box center [959, 795] width 82 height 65
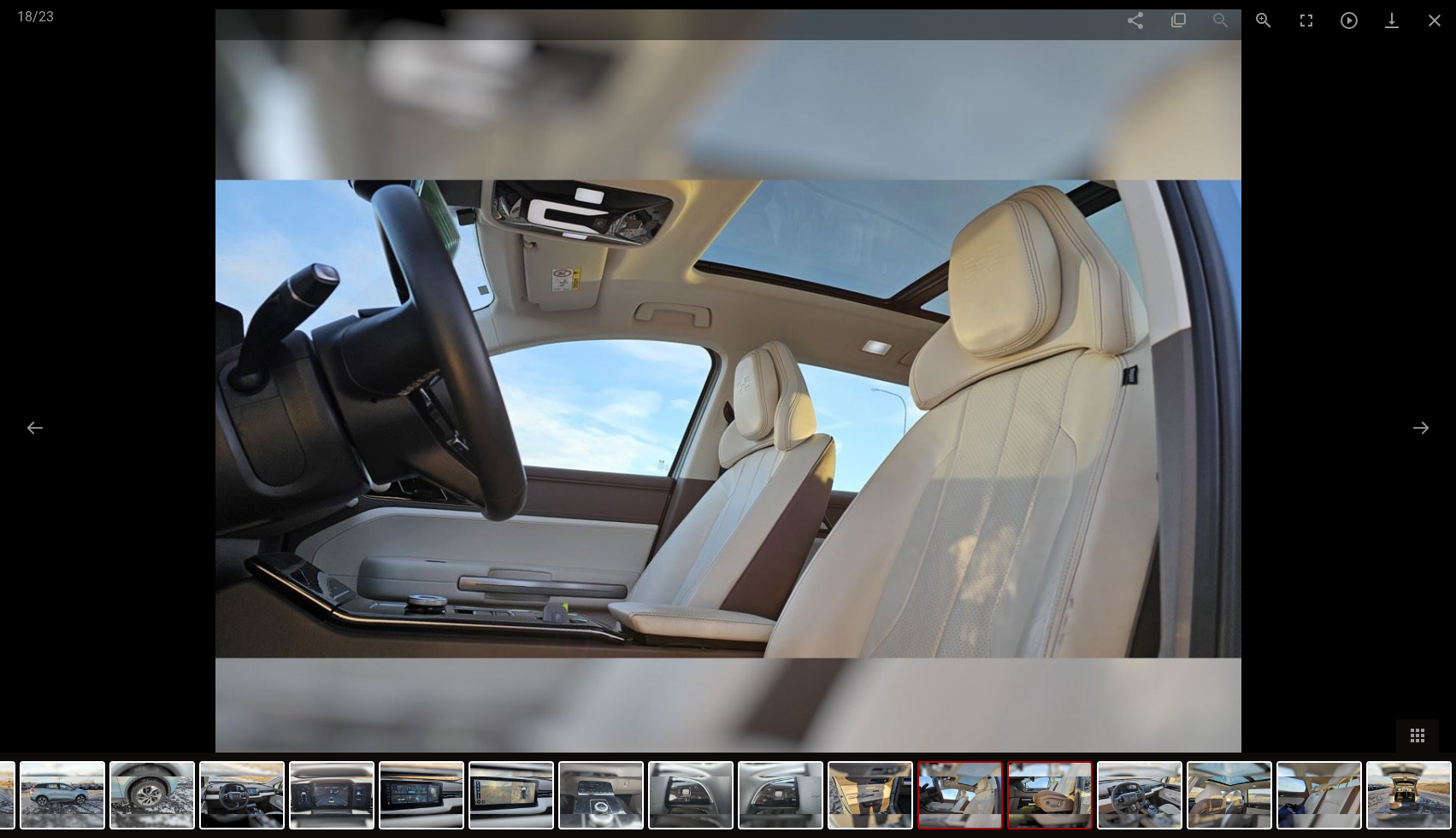
click at [1037, 788] on img at bounding box center [1050, 795] width 82 height 65
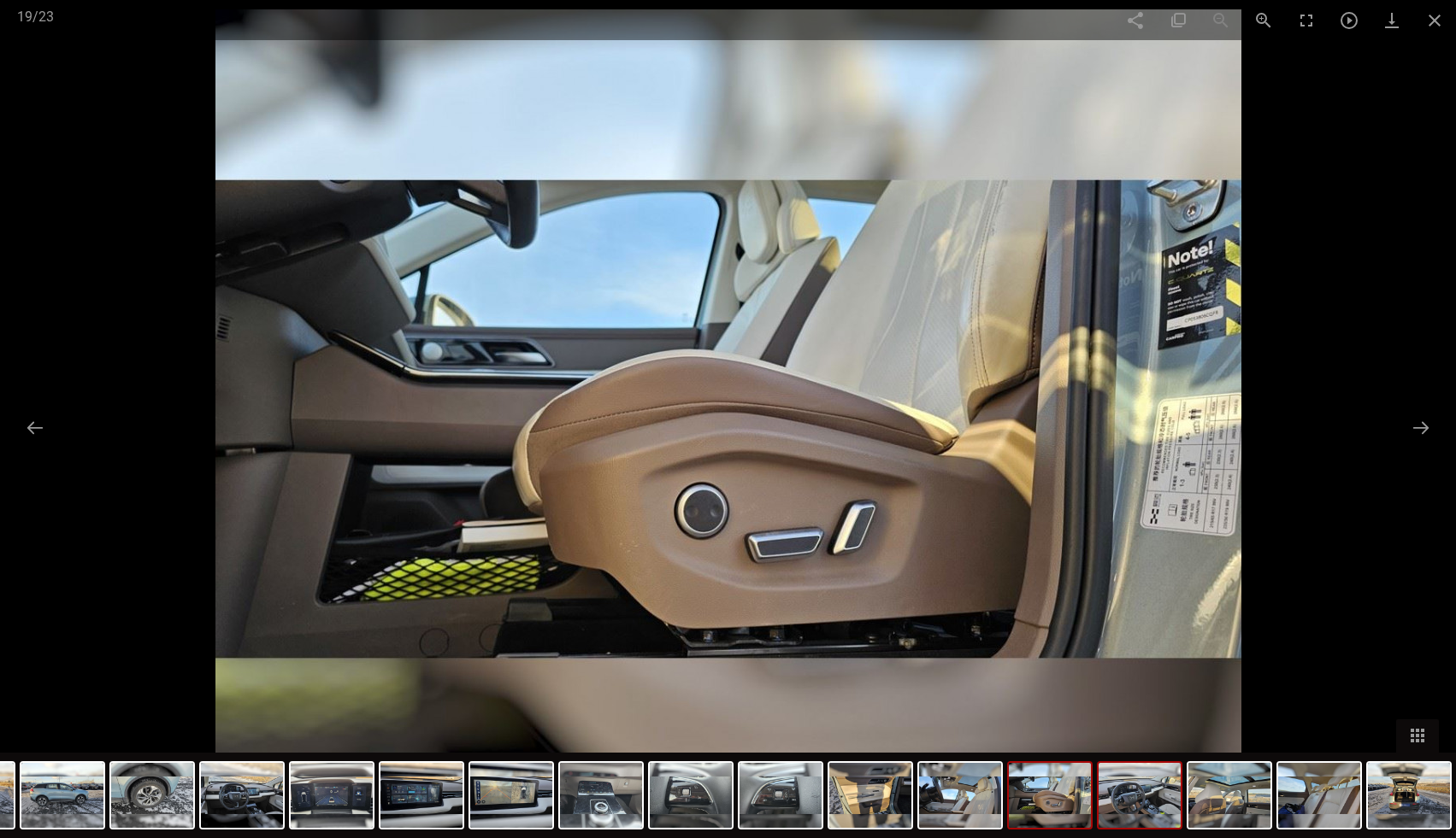
click at [1154, 784] on img at bounding box center [1139, 795] width 82 height 65
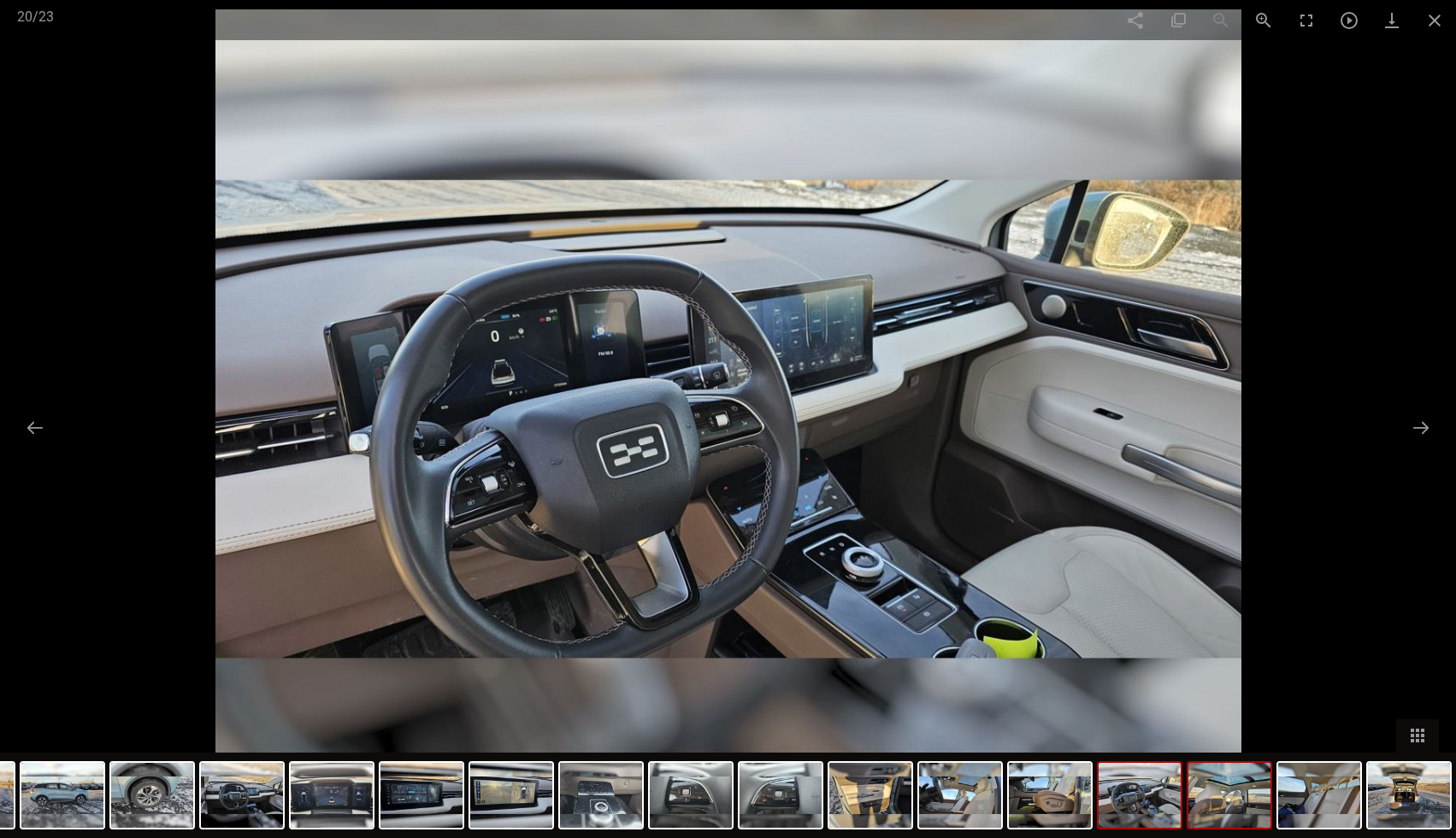
click at [1260, 790] on img at bounding box center [1229, 795] width 82 height 65
click at [1342, 793] on img at bounding box center [1319, 795] width 82 height 65
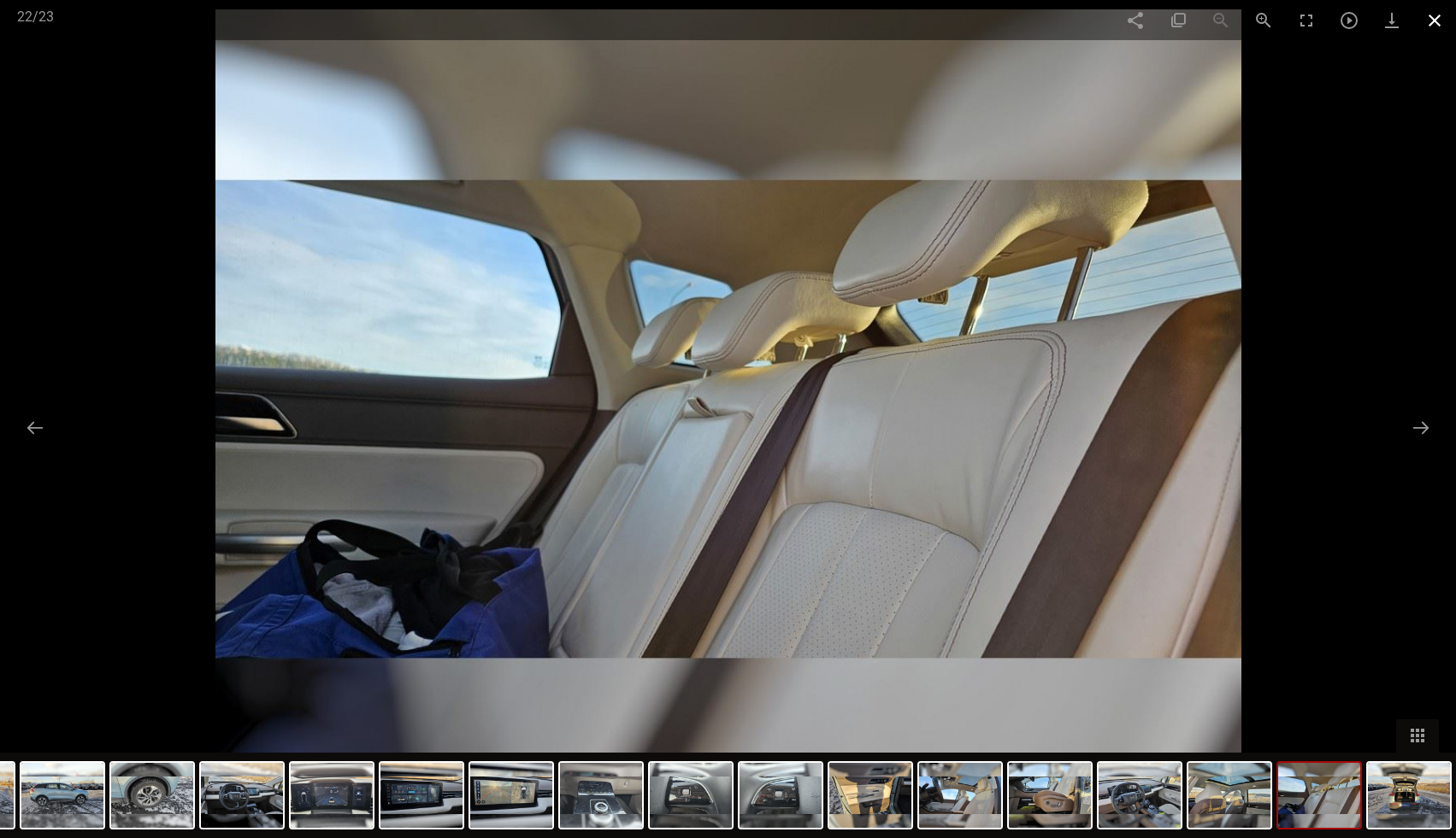
click at [1442, 16] on span at bounding box center [1434, 19] width 42 height 40
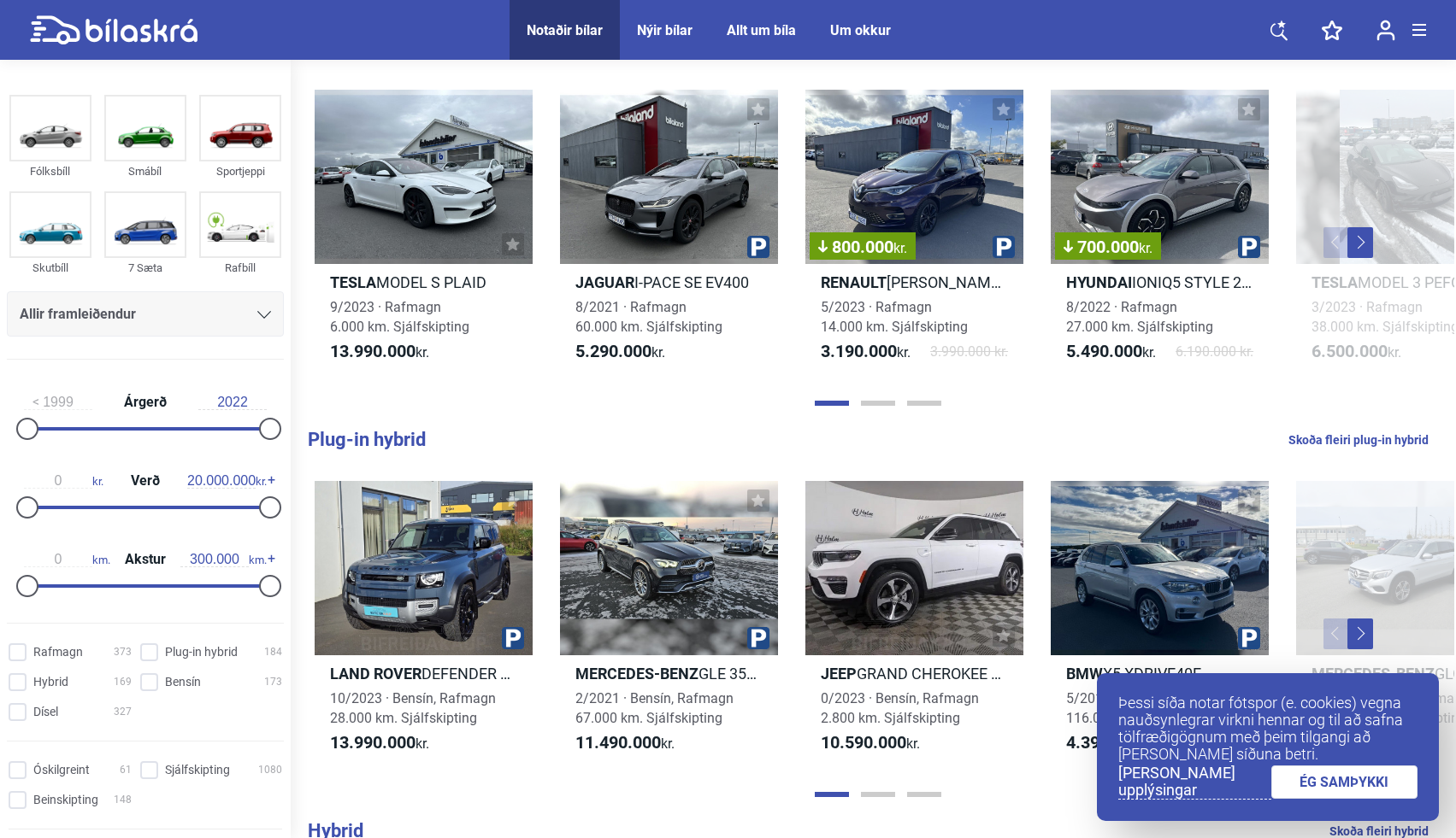
scroll to position [551, 0]
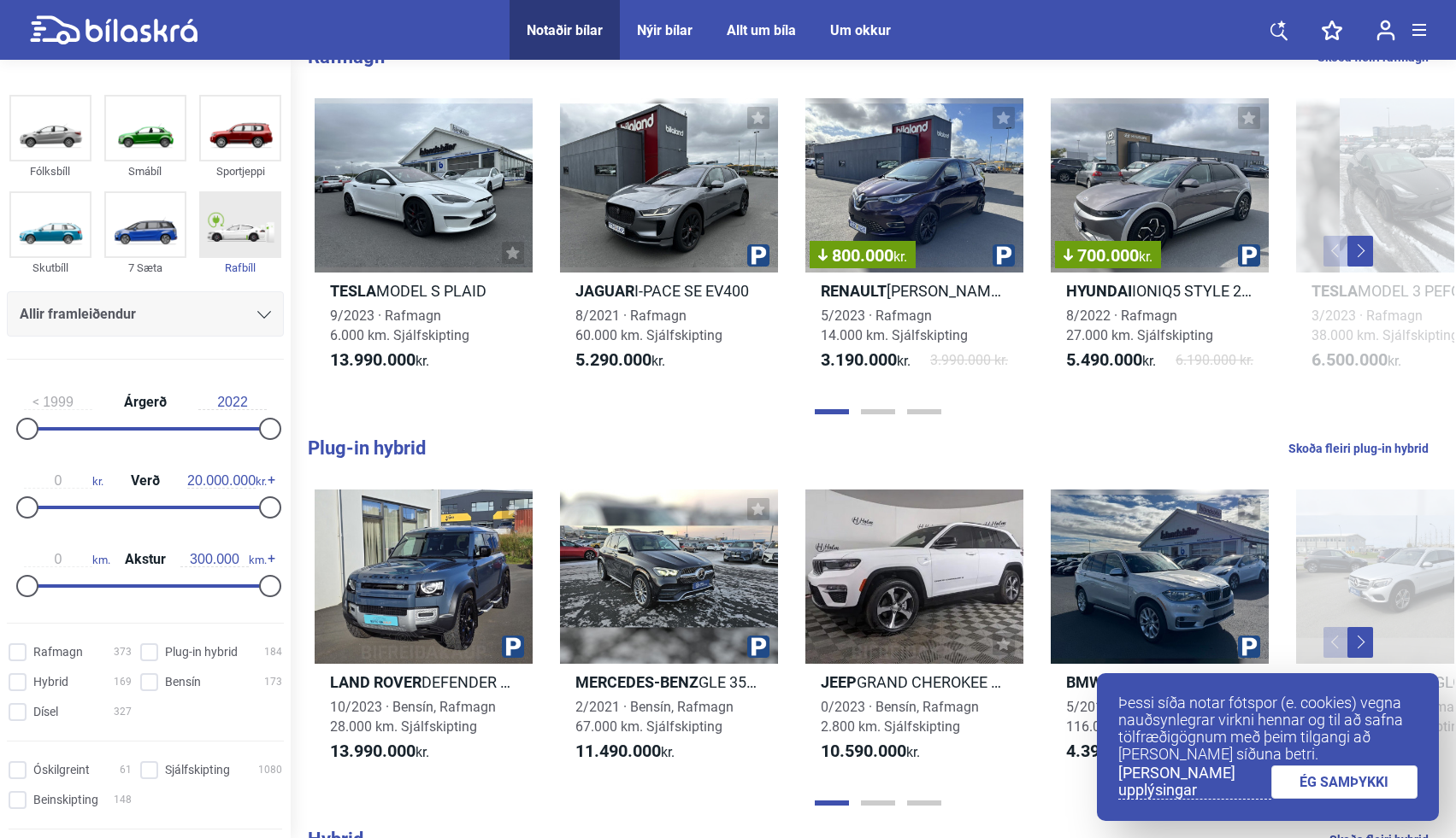
click at [215, 224] on img at bounding box center [240, 224] width 79 height 63
checkbox input "true"
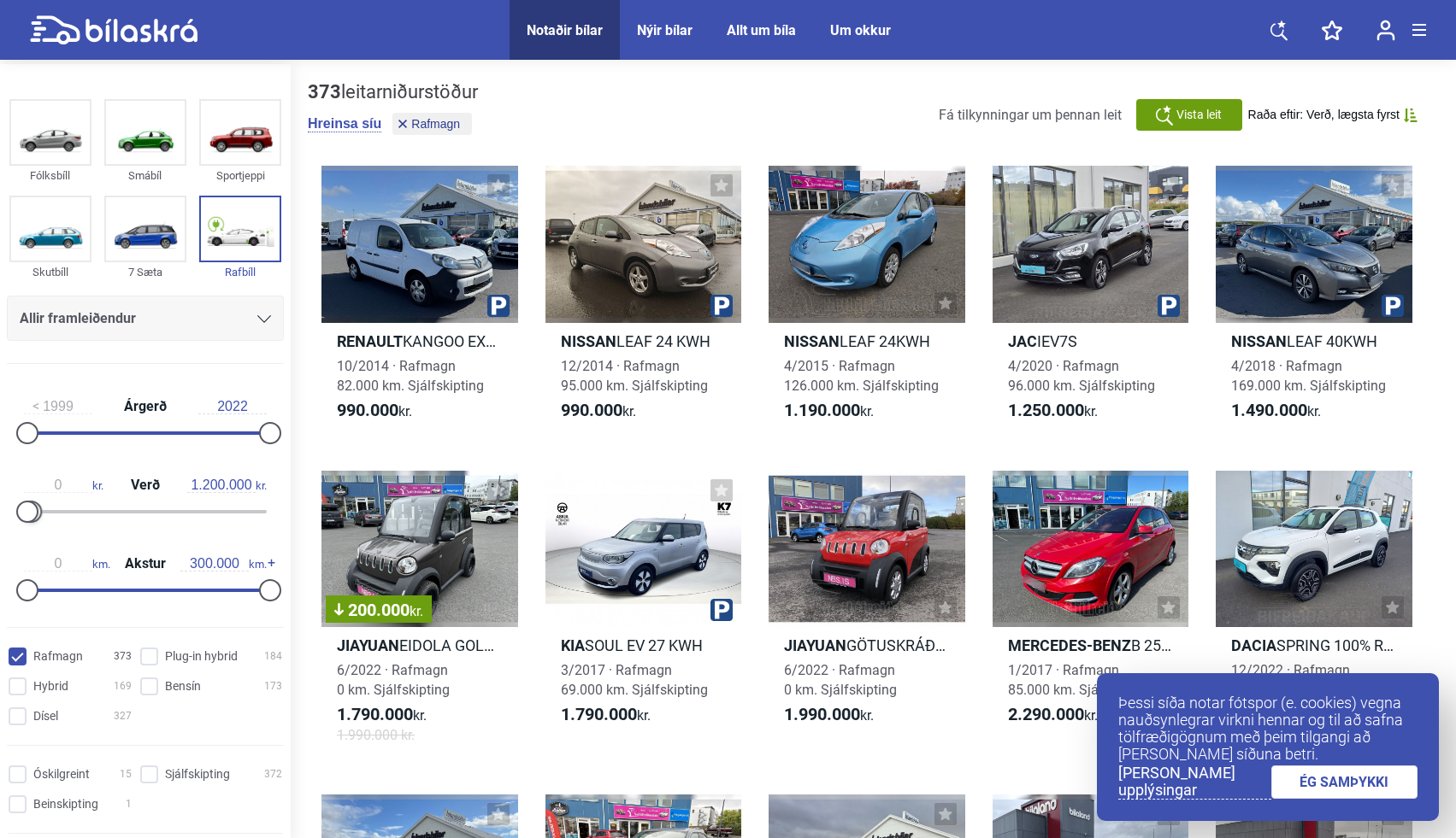
type input "1.400.000"
drag, startPoint x: 245, startPoint y: 506, endPoint x: 36, endPoint y: 496, distance: 209.2
click at [36, 496] on div "0 kr. Verð 1.400.000 kr." at bounding box center [145, 496] width 277 height 79
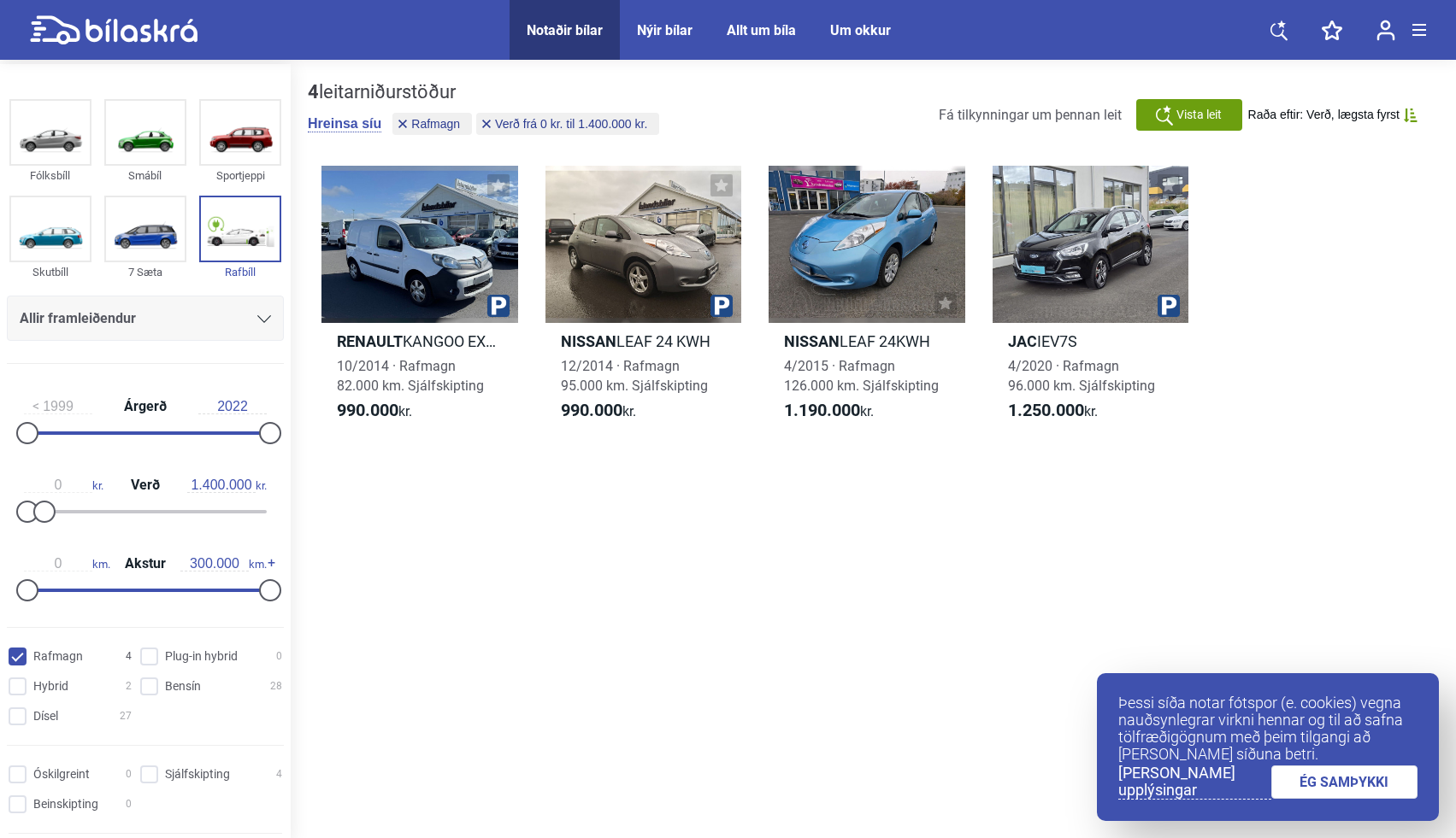
click at [260, 307] on div "Allir framleiðendur" at bounding box center [145, 319] width 251 height 24
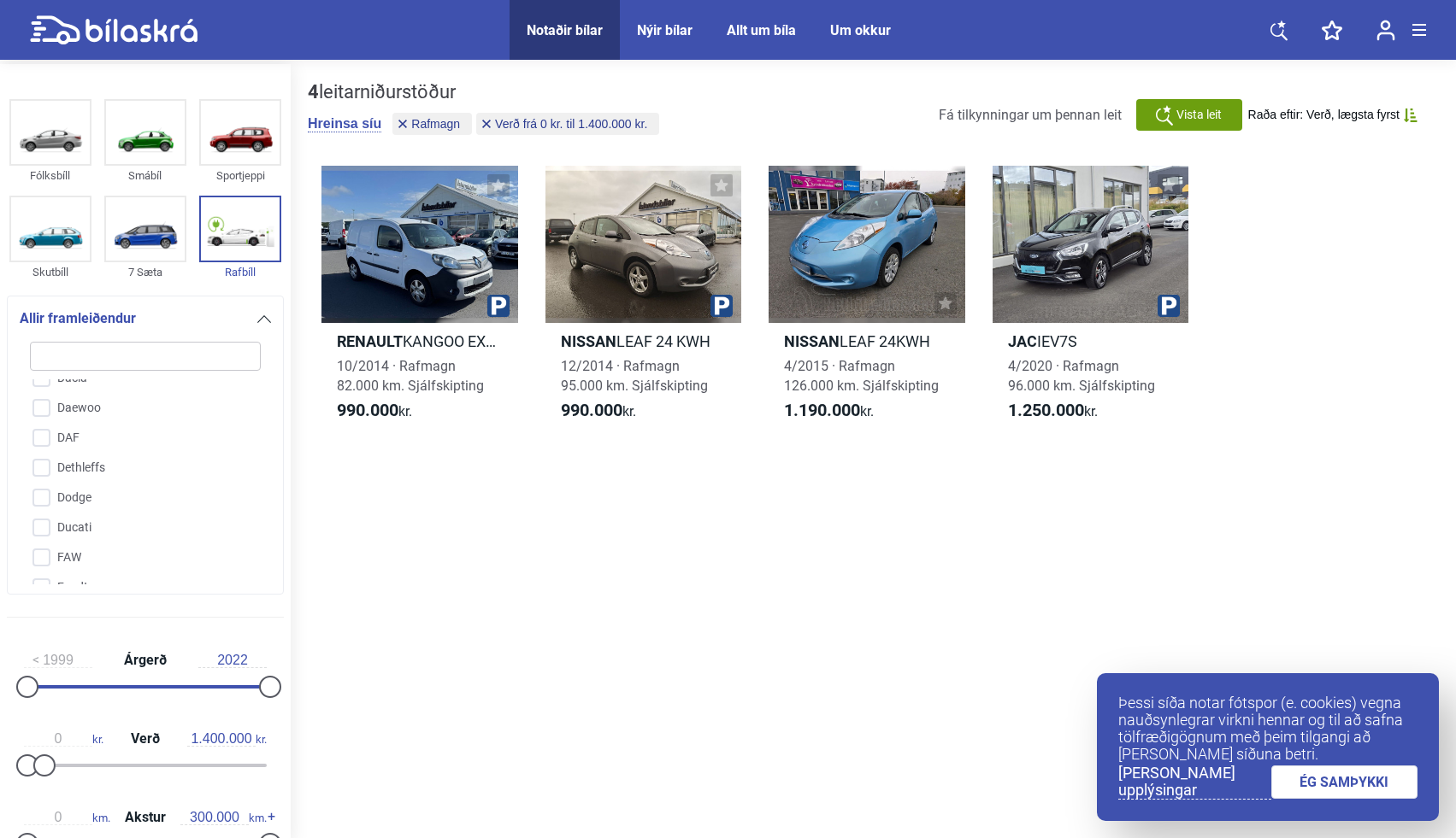
scroll to position [917, 0]
click at [227, 209] on img at bounding box center [240, 228] width 79 height 63
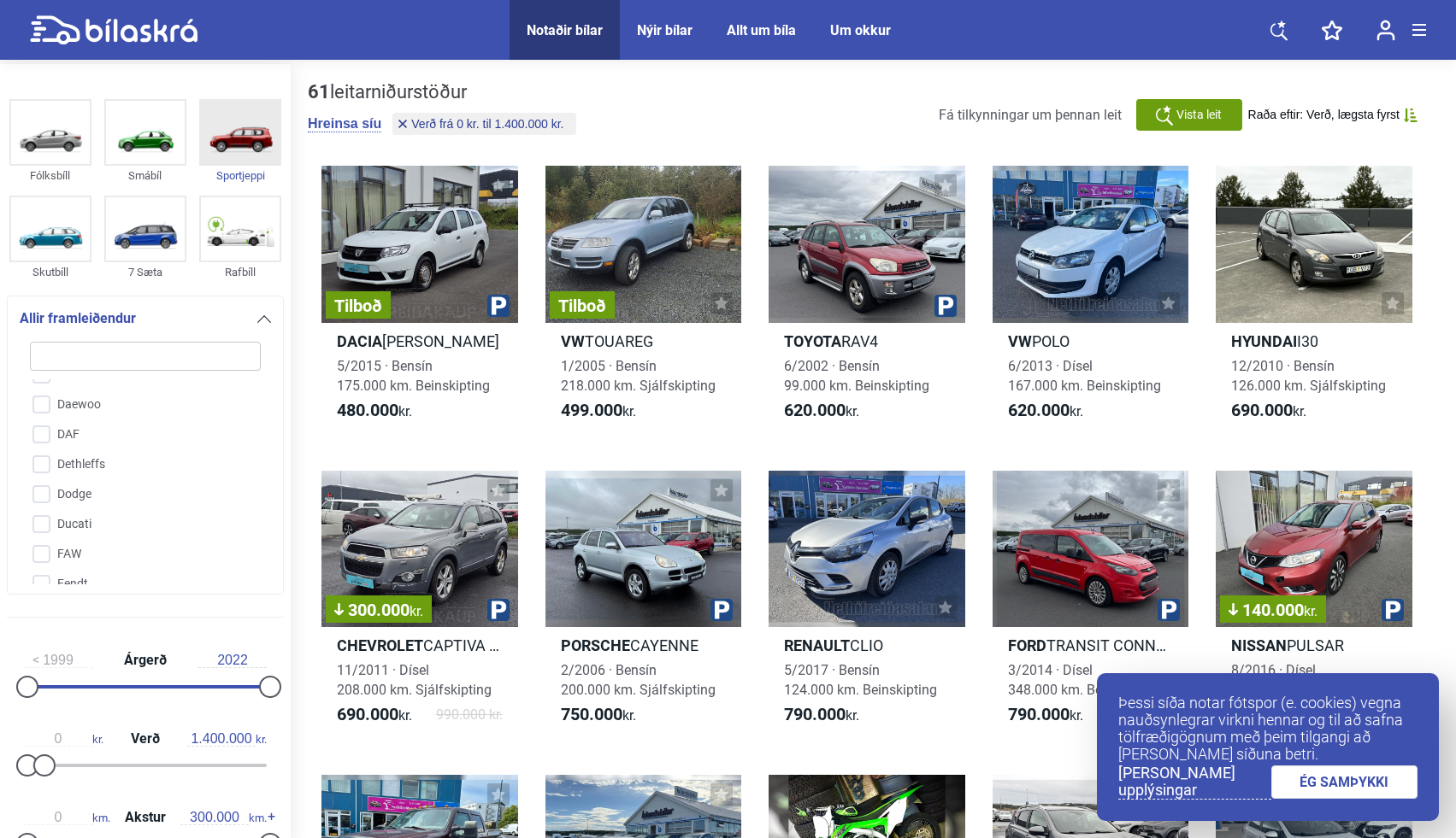
click at [242, 140] on img at bounding box center [240, 132] width 79 height 63
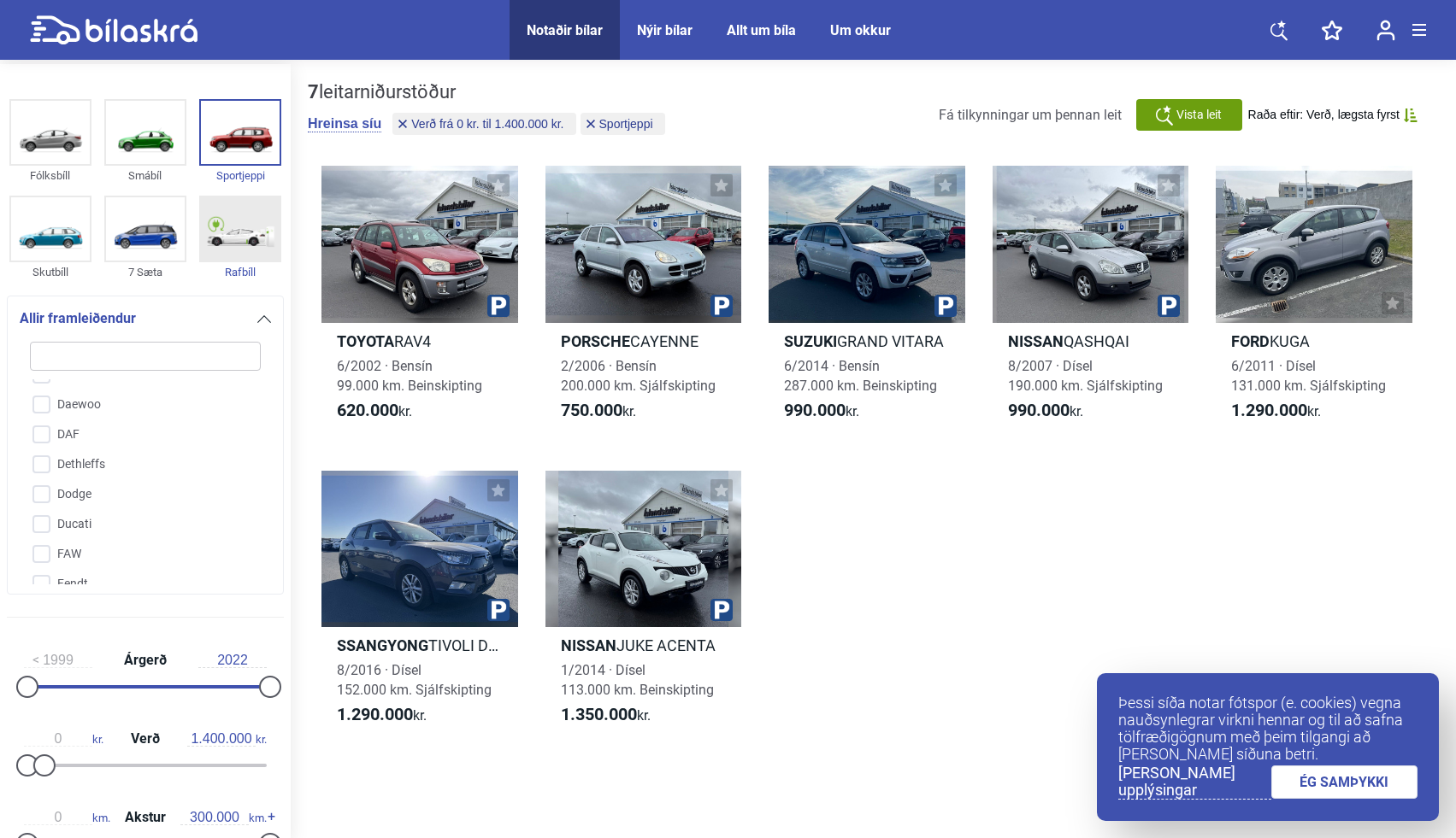
click at [242, 224] on img at bounding box center [240, 228] width 79 height 63
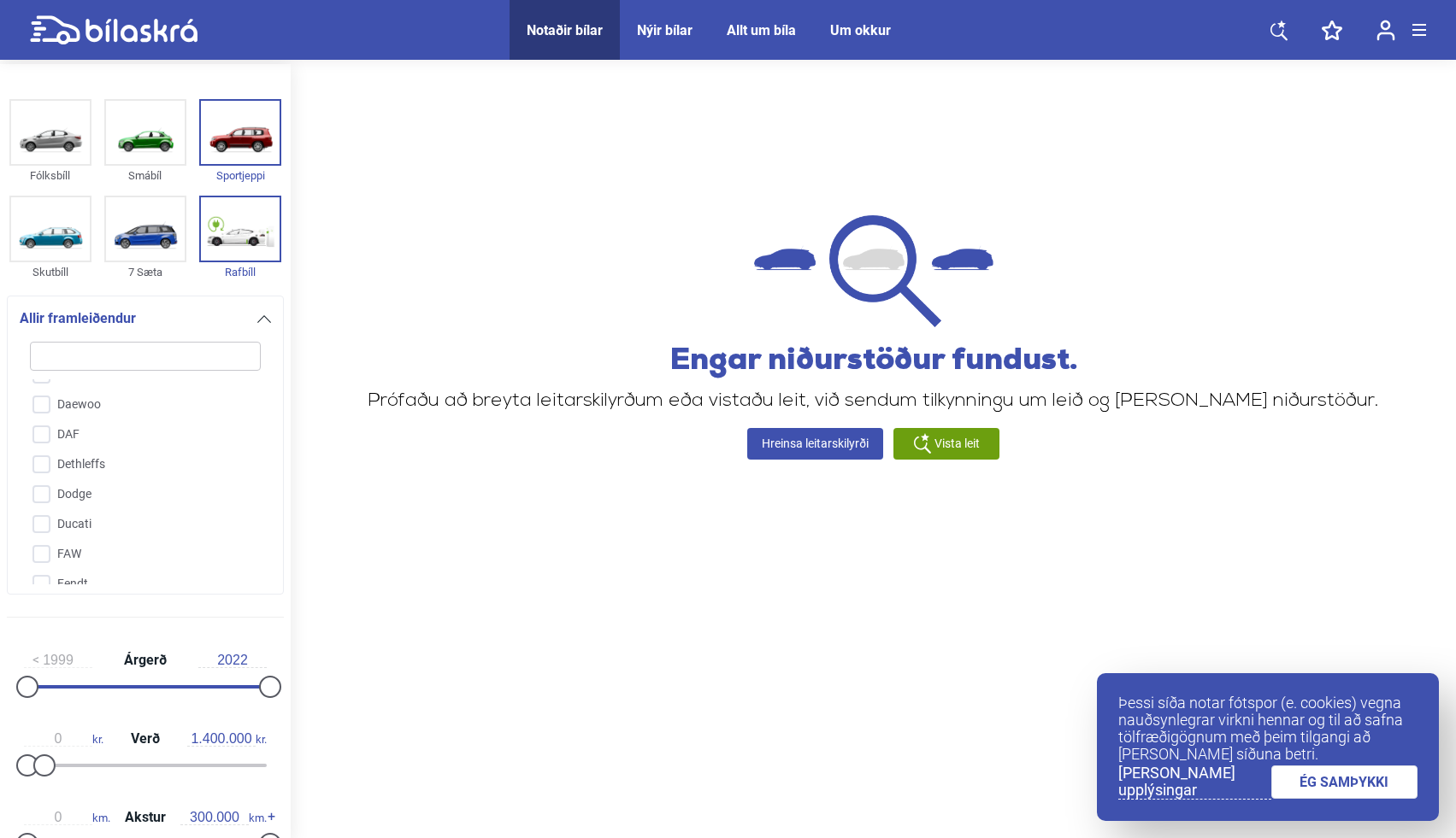
click at [258, 313] on div at bounding box center [264, 319] width 13 height 13
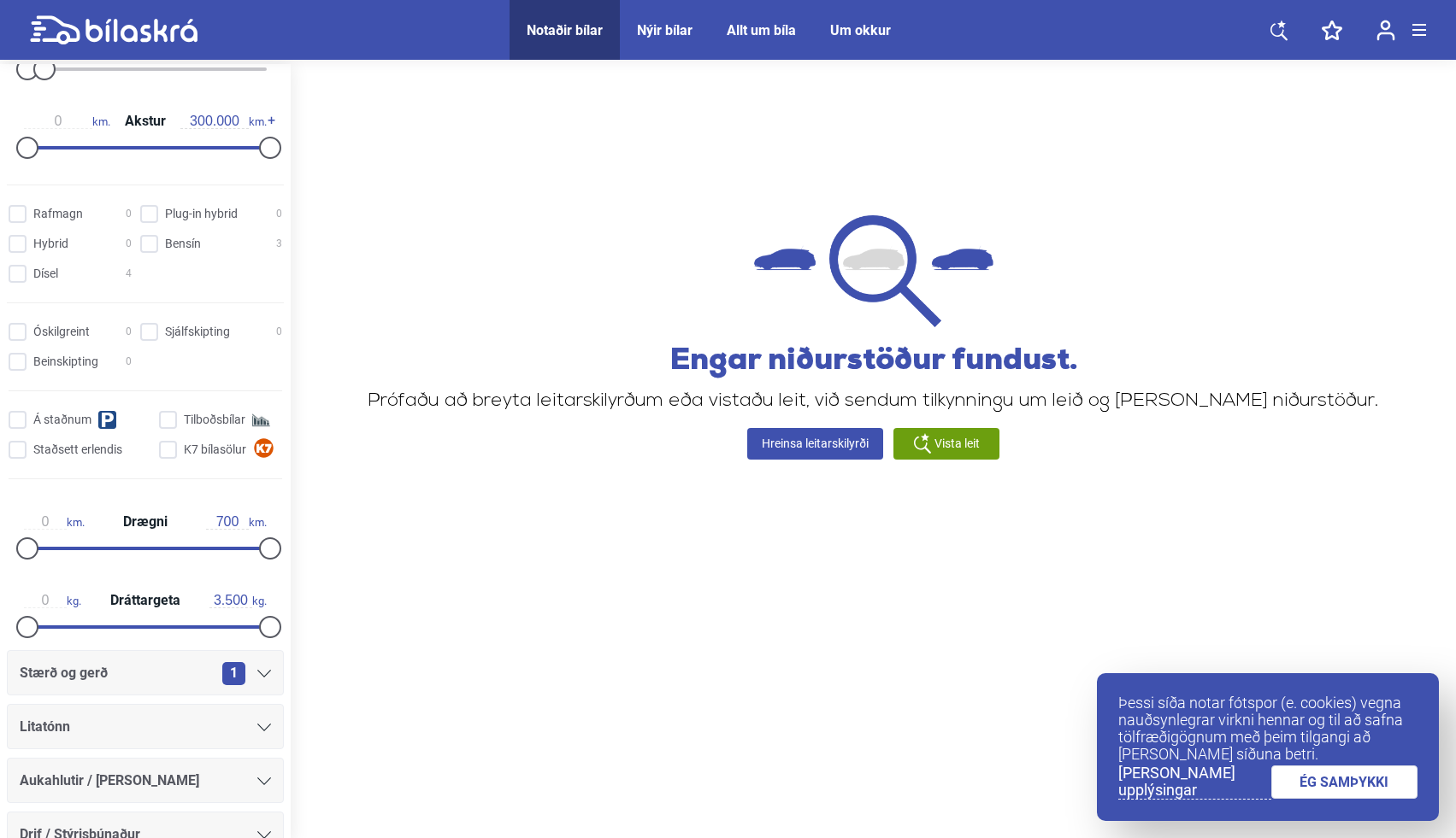
checkbox input "false"
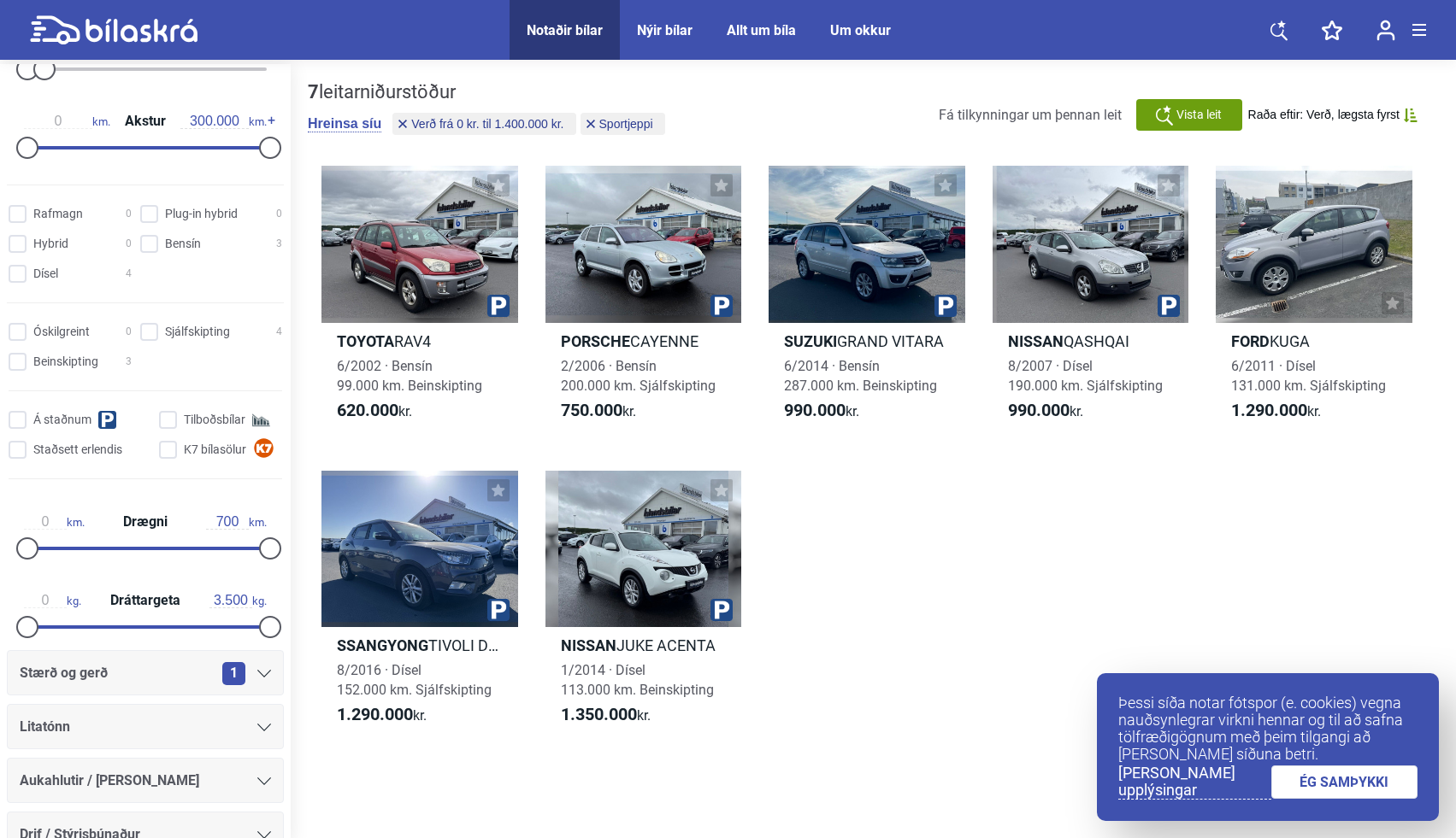
scroll to position [451, 0]
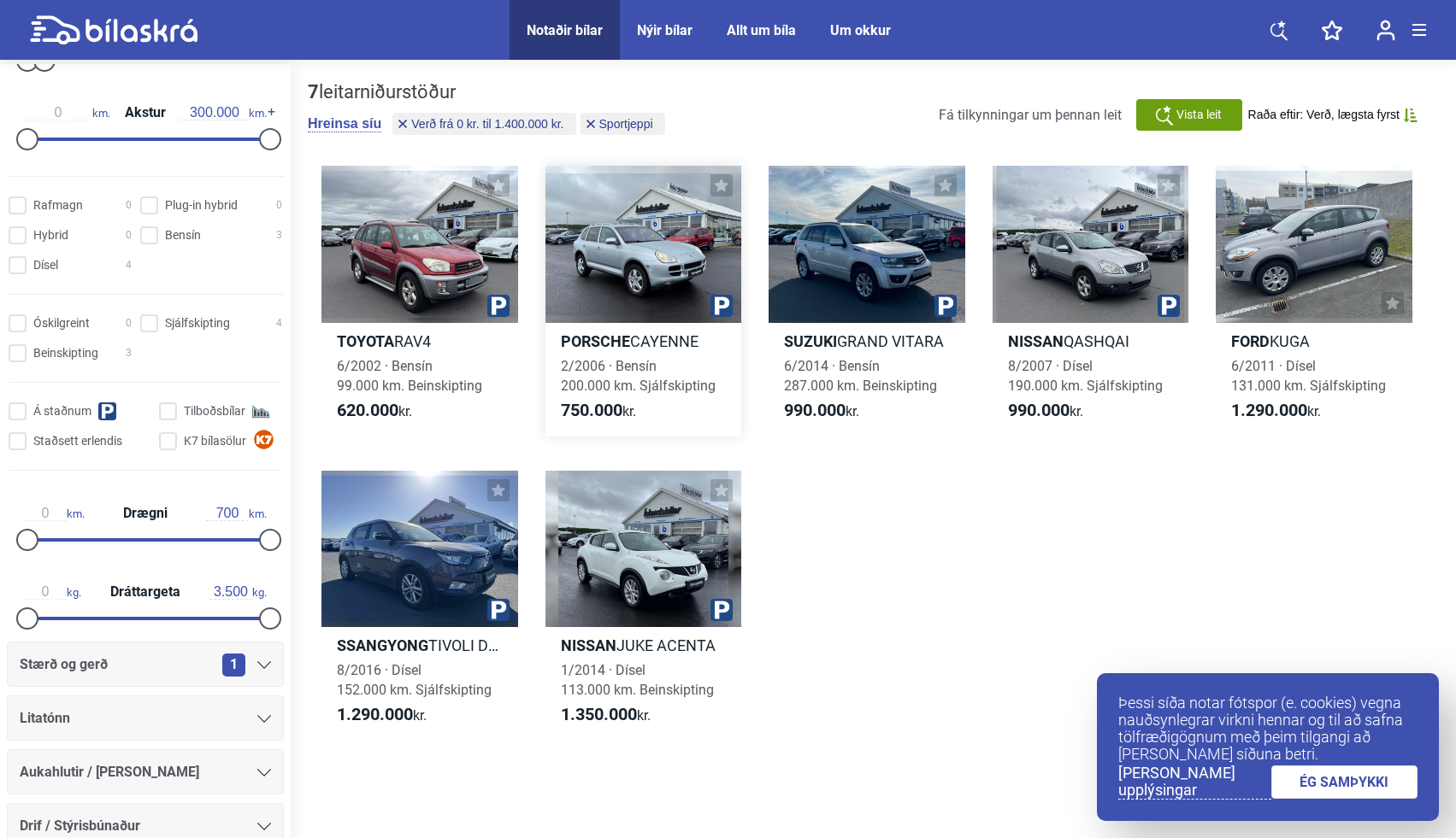
click at [664, 343] on h2 "Porsche CAYENNE" at bounding box center [643, 342] width 196 height 19
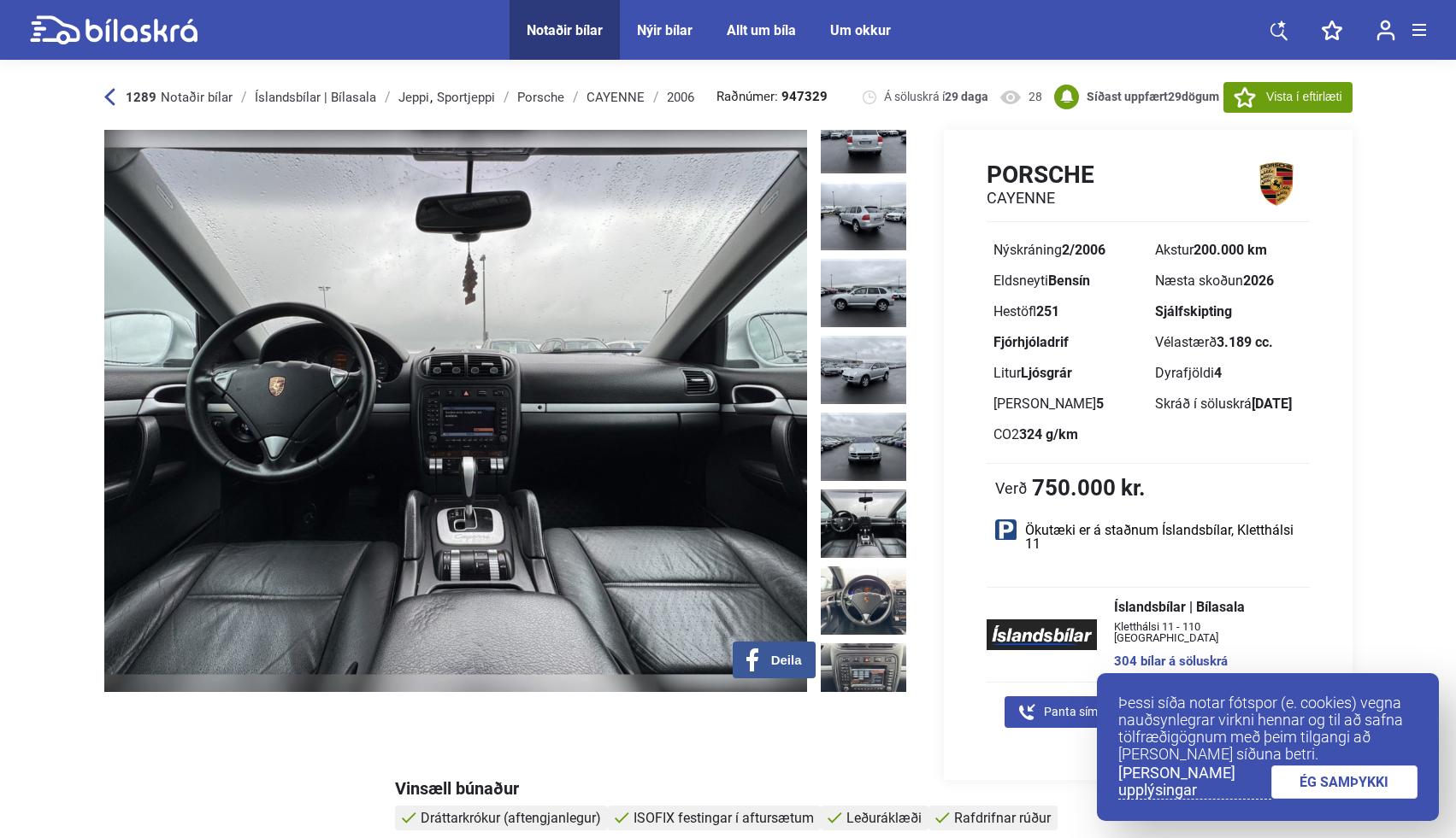
scroll to position [381, 0]
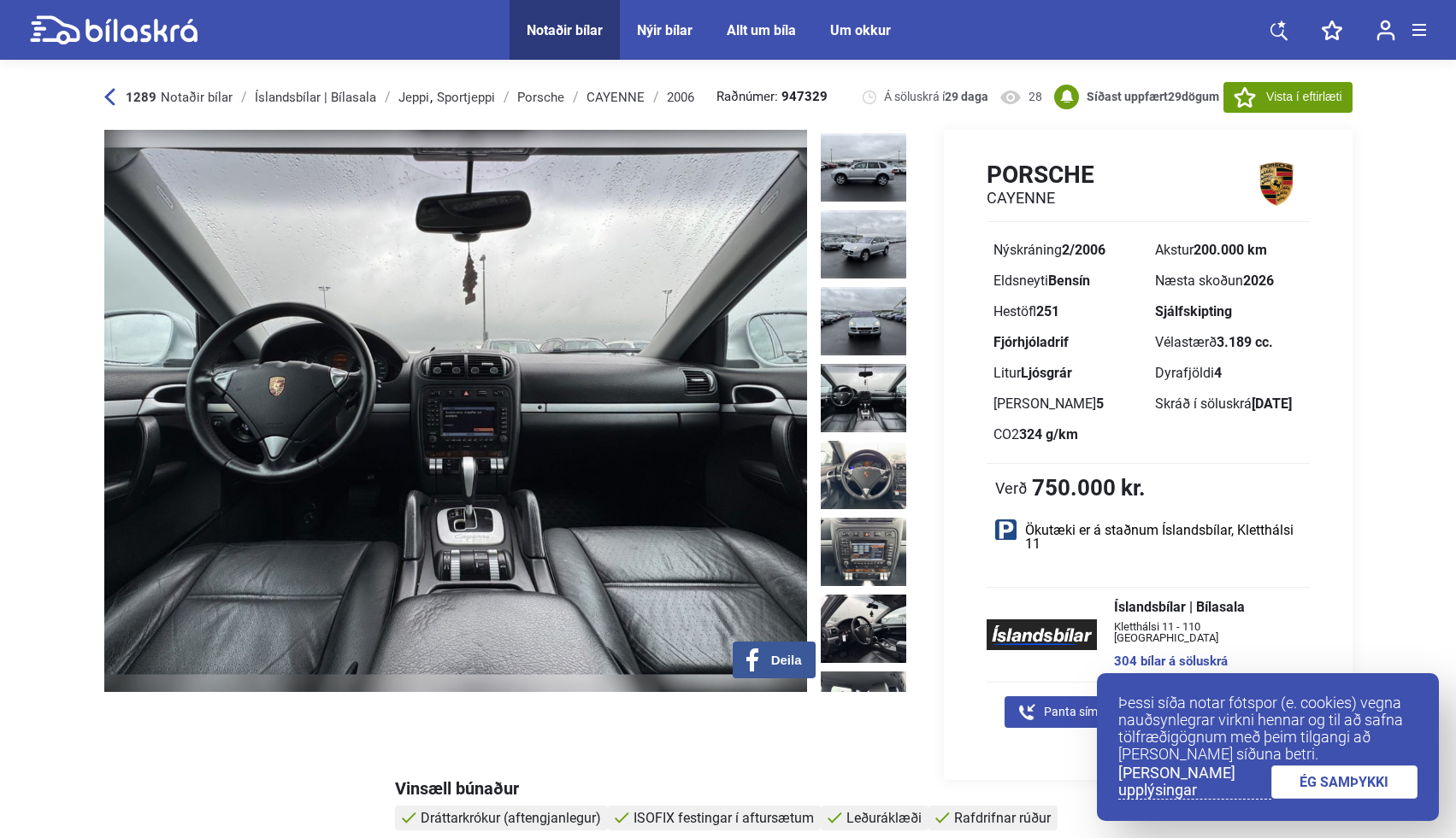
drag, startPoint x: 1155, startPoint y: 248, endPoint x: 1267, endPoint y: 253, distance: 112.1
click at [1267, 253] on div "Akstur 200.000 km" at bounding box center [1229, 250] width 148 height 13
click at [1267, 253] on b "200.000 km" at bounding box center [1229, 250] width 73 height 16
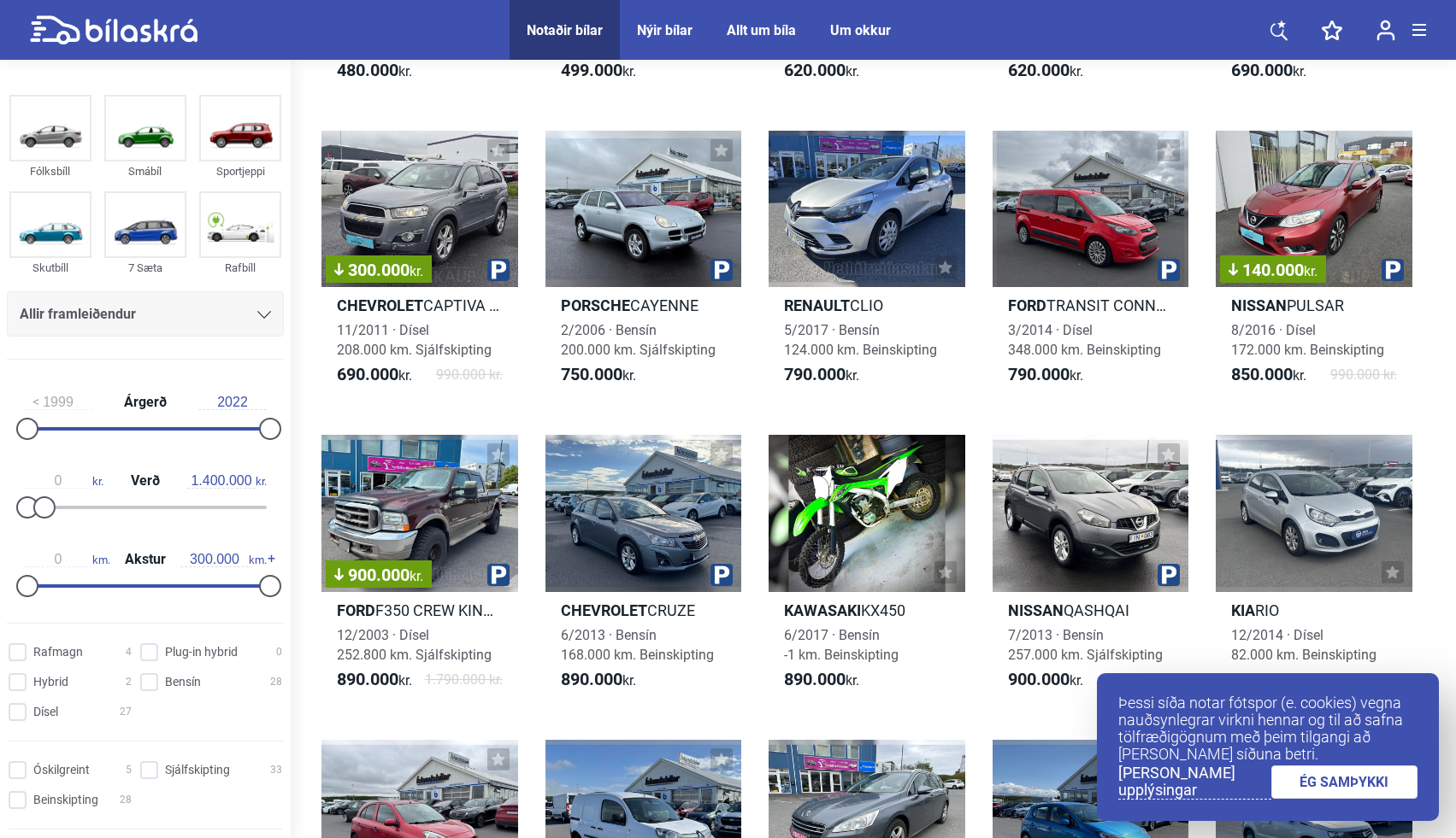
scroll to position [639, 0]
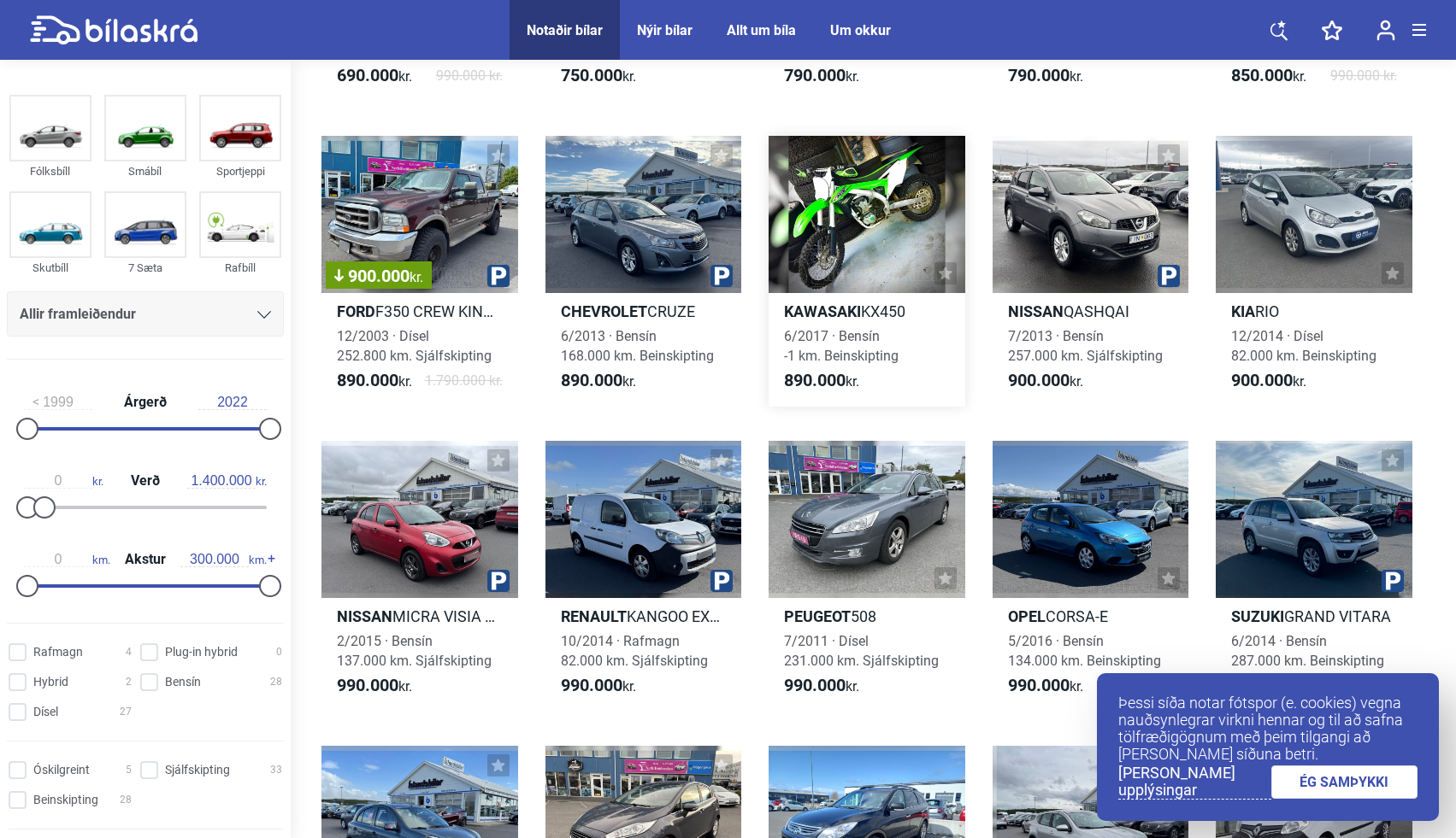
click at [836, 323] on link "Kawasaki KX450 6/2017 · [GEOGRAPHIC_DATA] -1 km. Beinskipting 890.000 kr." at bounding box center [867, 272] width 196 height 271
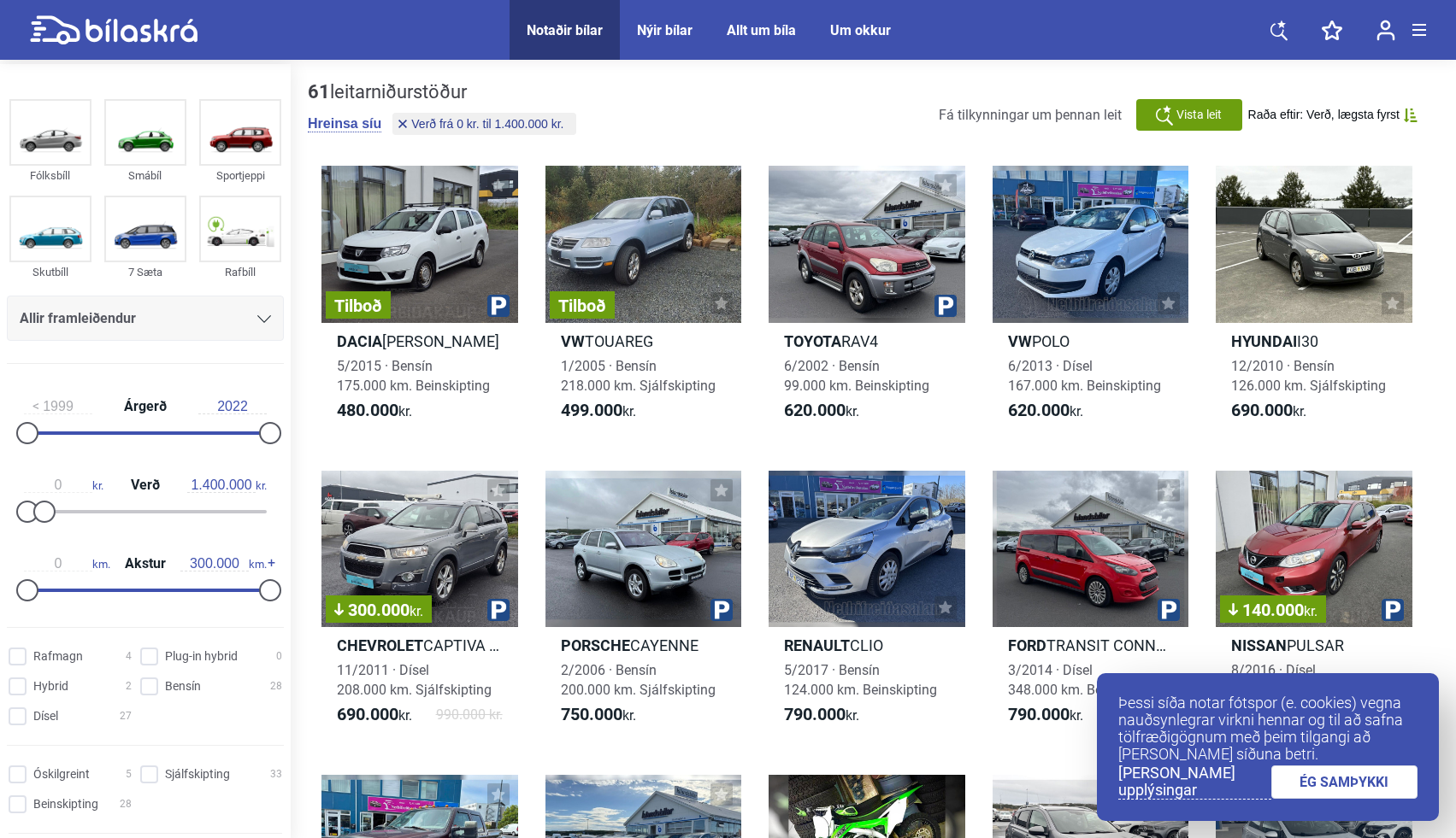
click at [137, 36] on icon at bounding box center [113, 30] width 167 height 30
type input "20.000.000"
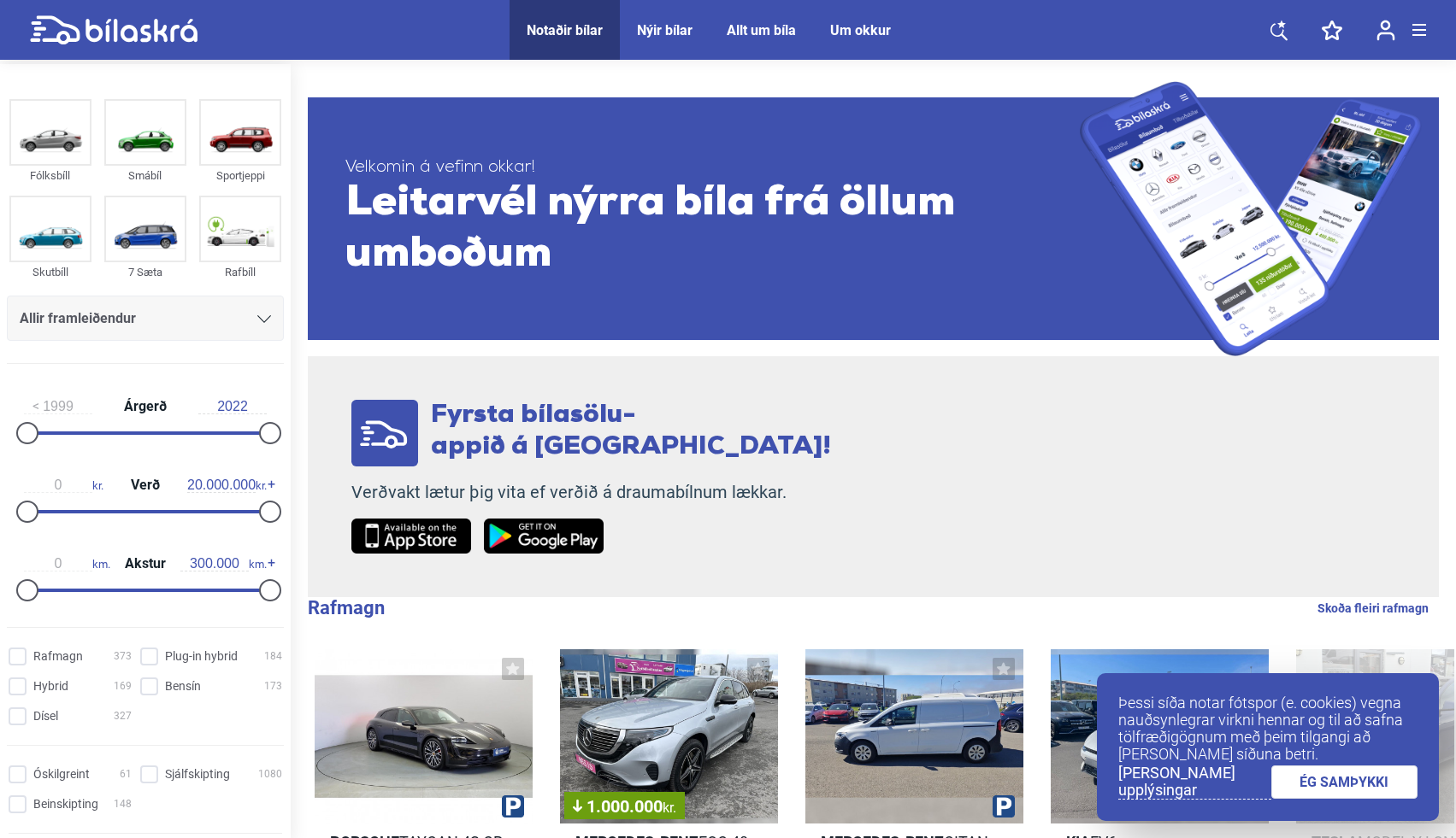
click at [668, 31] on div "Nýir bílar" at bounding box center [665, 30] width 56 height 16
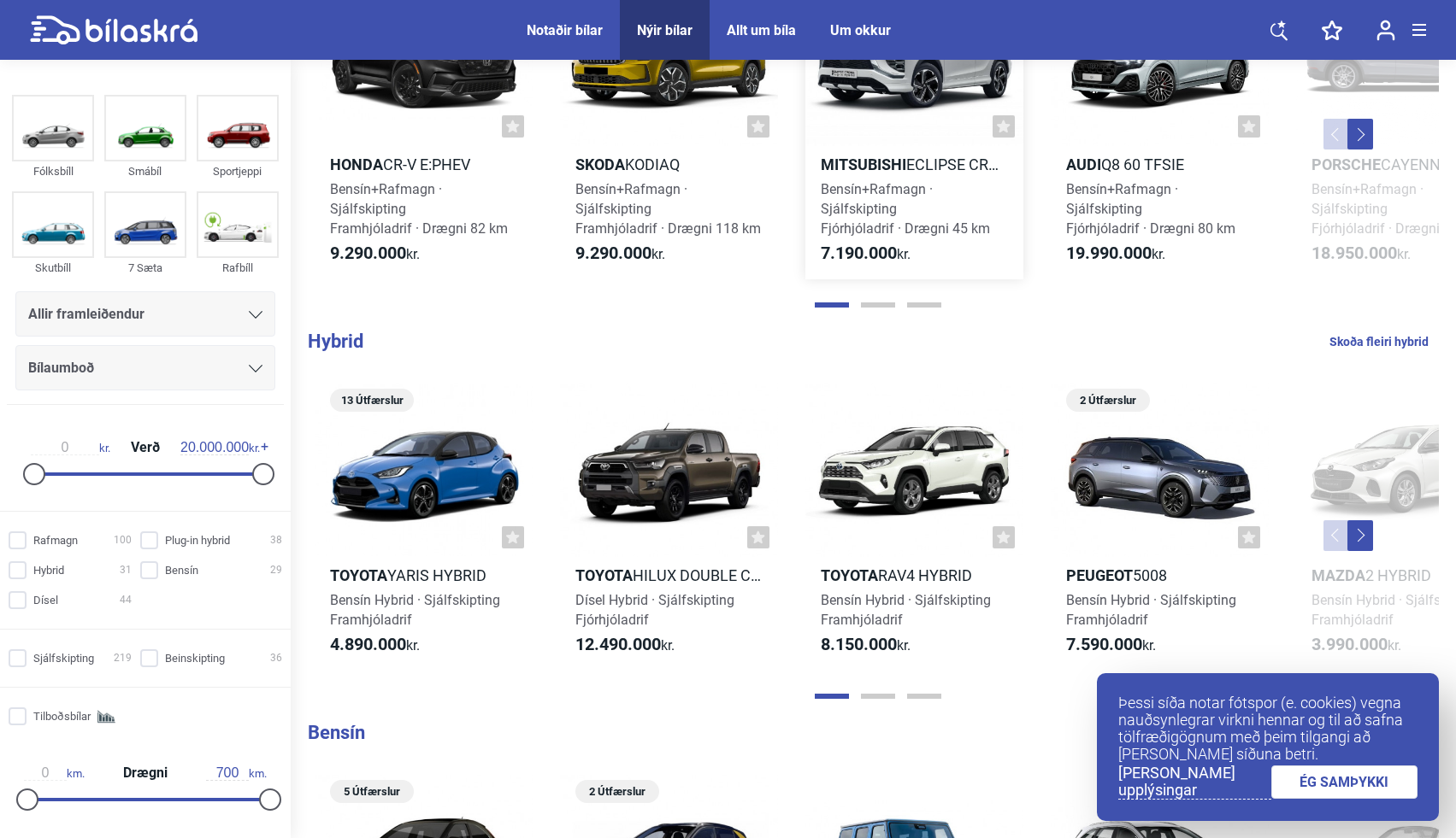
scroll to position [935, 0]
